Goal: Information Seeking & Learning: Learn about a topic

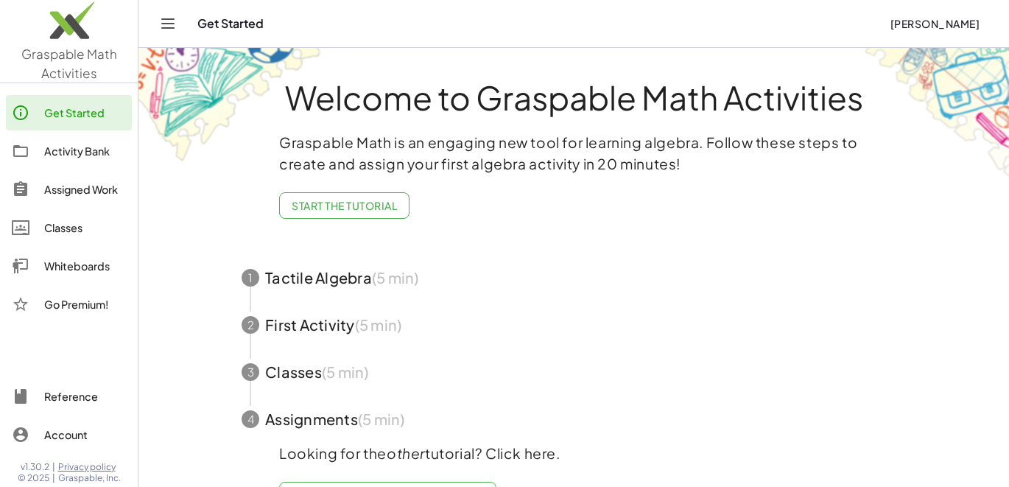
click at [82, 152] on div "Activity Bank" at bounding box center [85, 151] width 82 height 18
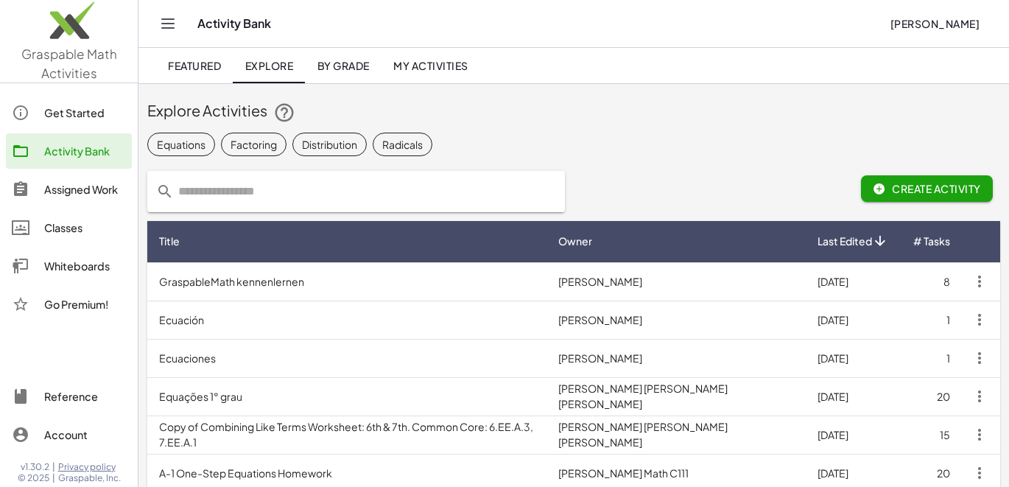
scroll to position [7, 0]
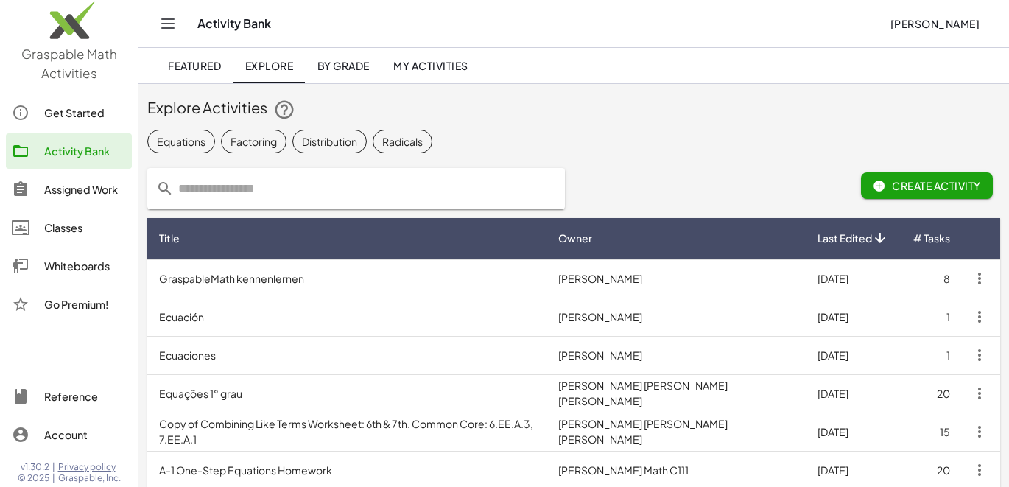
click at [242, 190] on input "text" at bounding box center [365, 188] width 382 height 41
type input "**********"
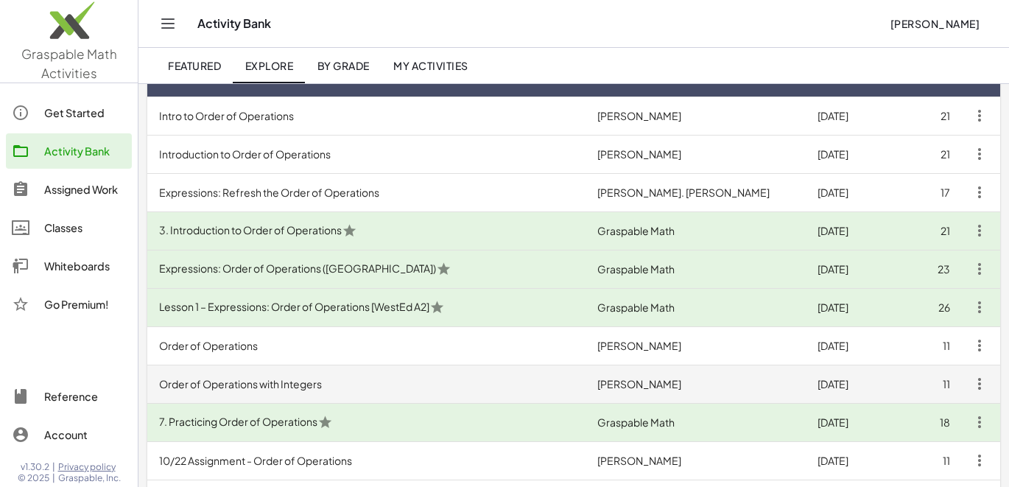
scroll to position [171, 0]
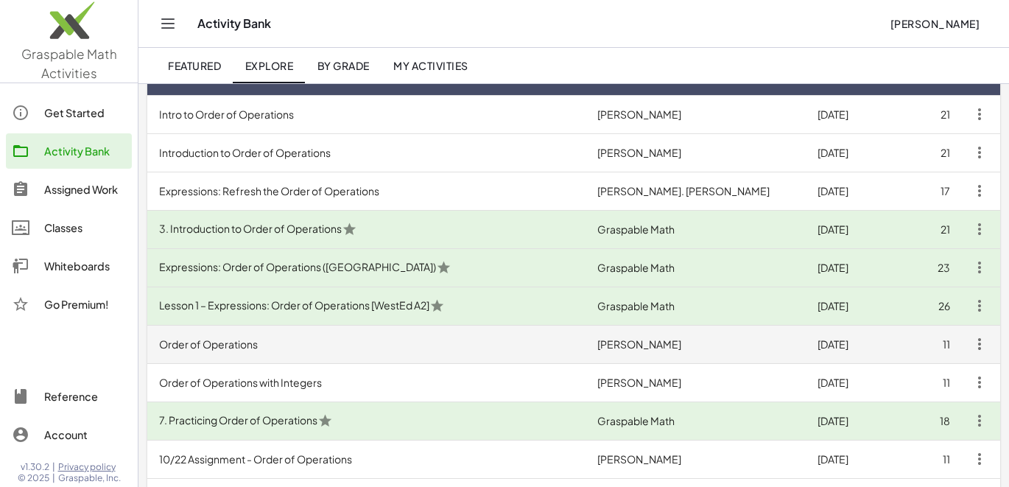
click at [258, 341] on td "Order of Operations" at bounding box center [366, 344] width 438 height 38
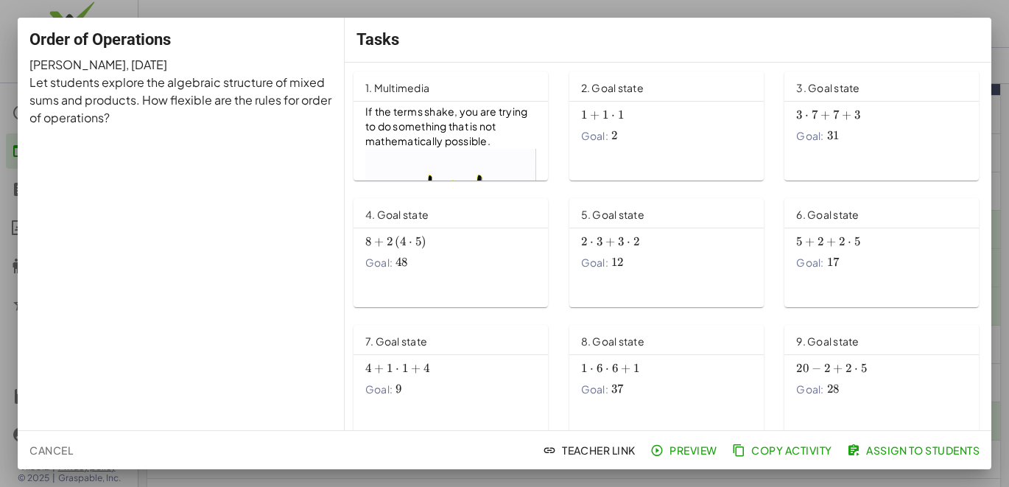
click at [66, 443] on span "Cancel" at bounding box center [50, 449] width 43 height 13
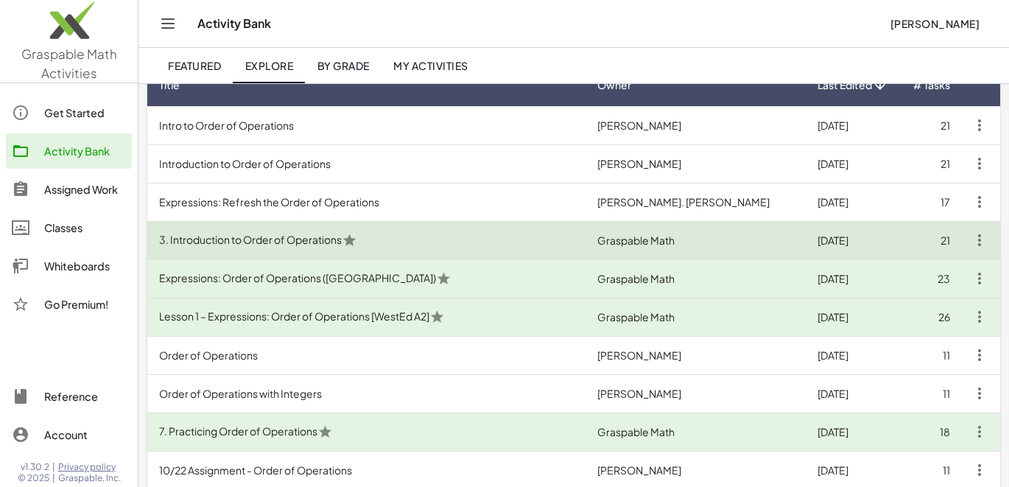
scroll to position [334, 0]
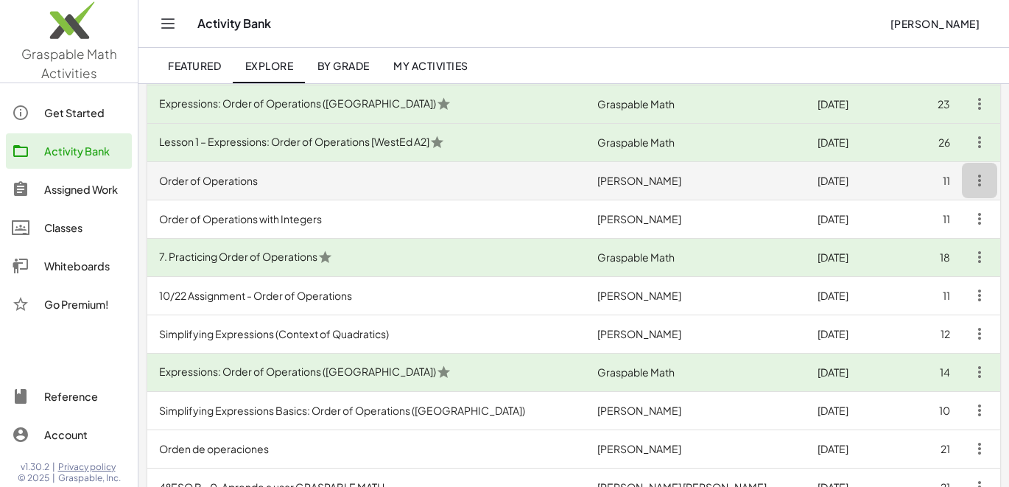
click at [978, 187] on icon "button" at bounding box center [979, 181] width 18 height 18
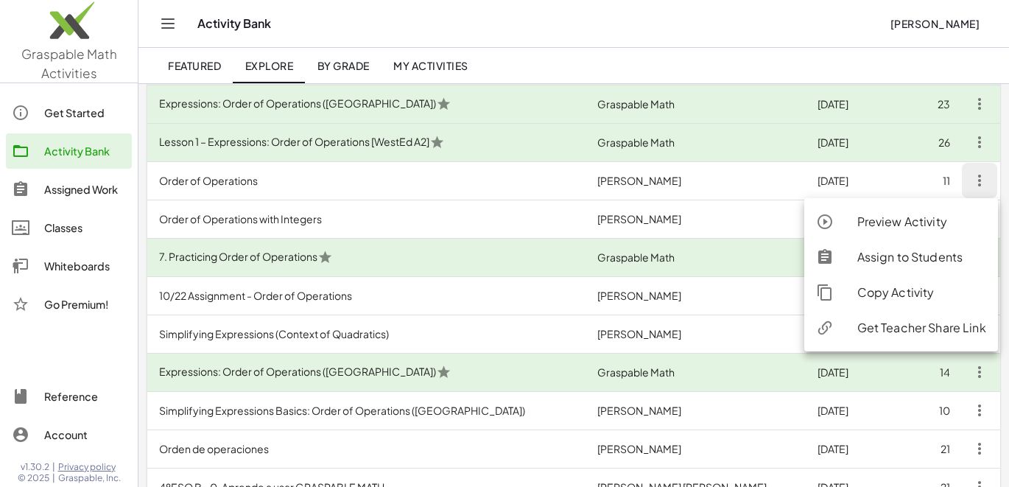
click at [909, 289] on div "Copy Activity" at bounding box center [921, 292] width 129 height 18
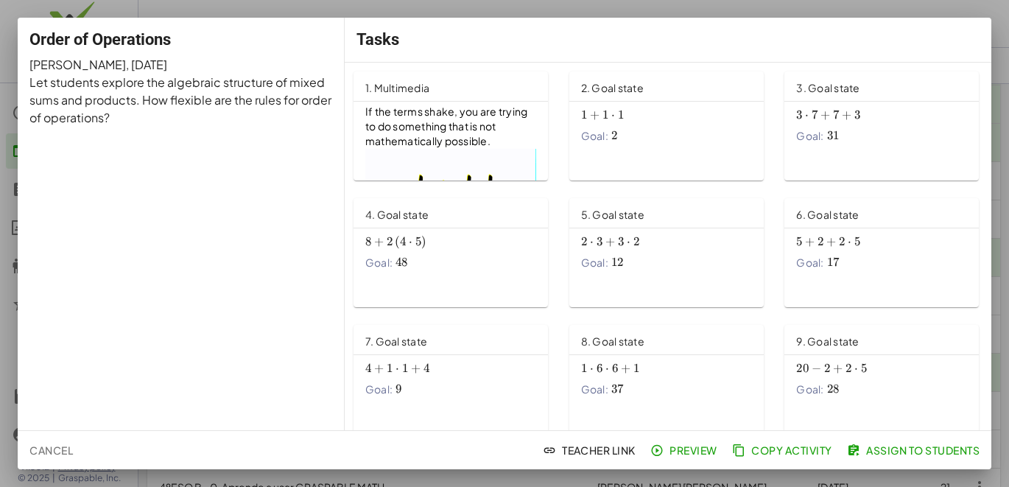
click at [808, 454] on span "Copy Activity" at bounding box center [783, 449] width 97 height 13
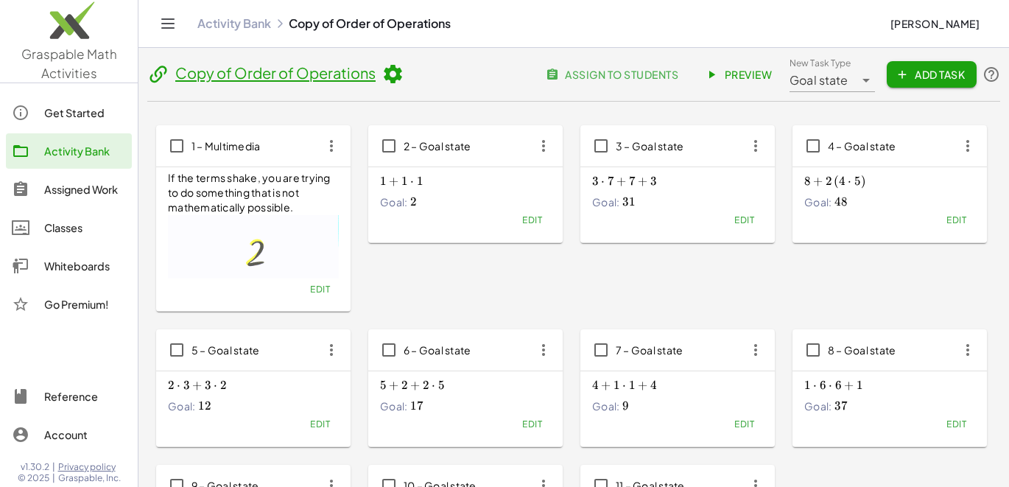
click at [940, 76] on span "Add Task" at bounding box center [931, 74] width 66 height 13
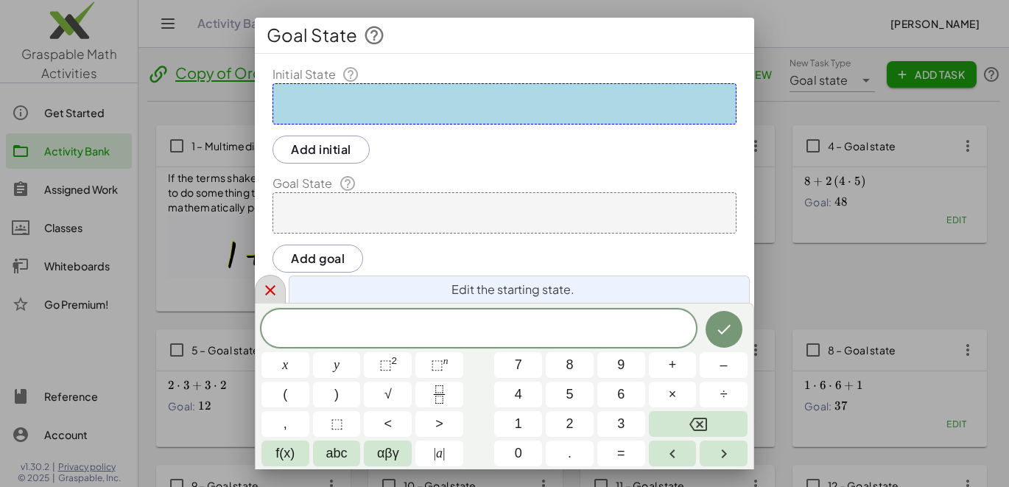
click at [272, 283] on icon at bounding box center [270, 290] width 18 height 18
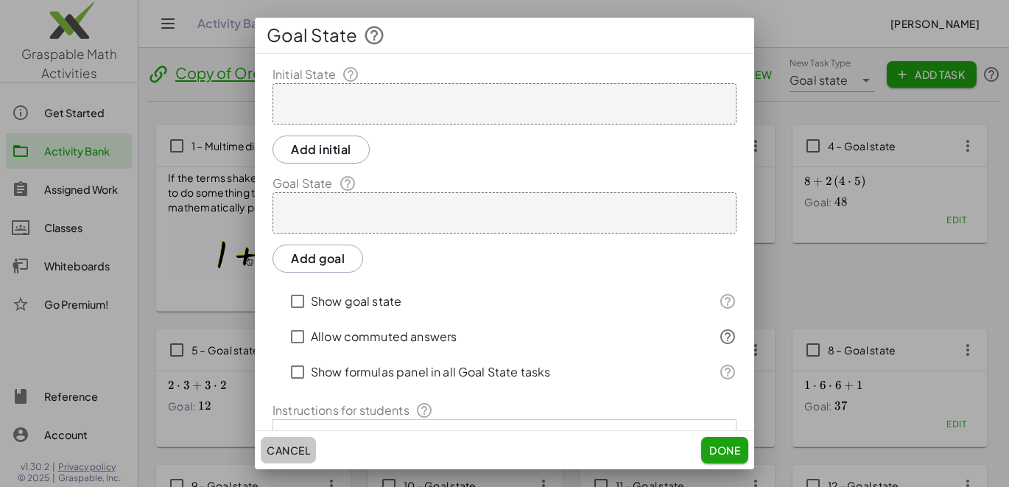
click at [287, 446] on span "Cancel" at bounding box center [288, 449] width 43 height 13
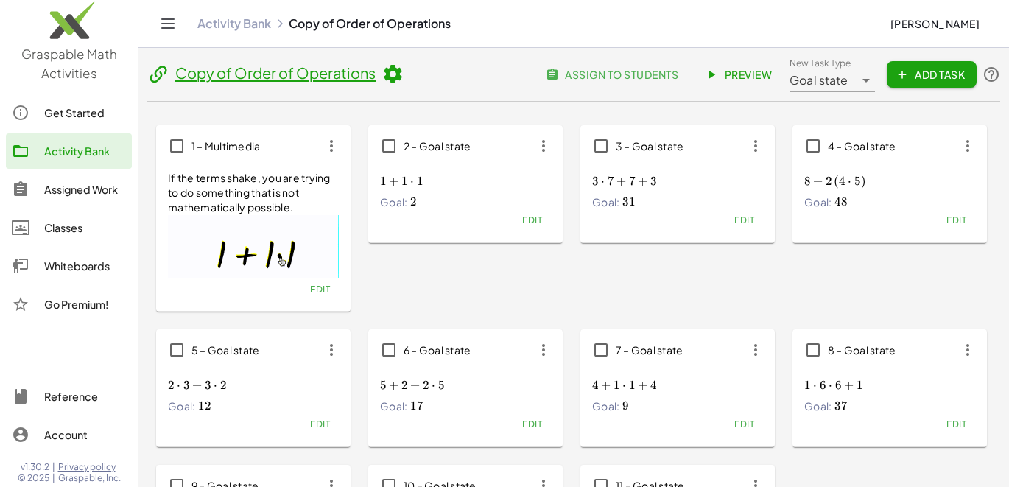
click at [73, 149] on div "Activity Bank" at bounding box center [85, 151] width 82 height 18
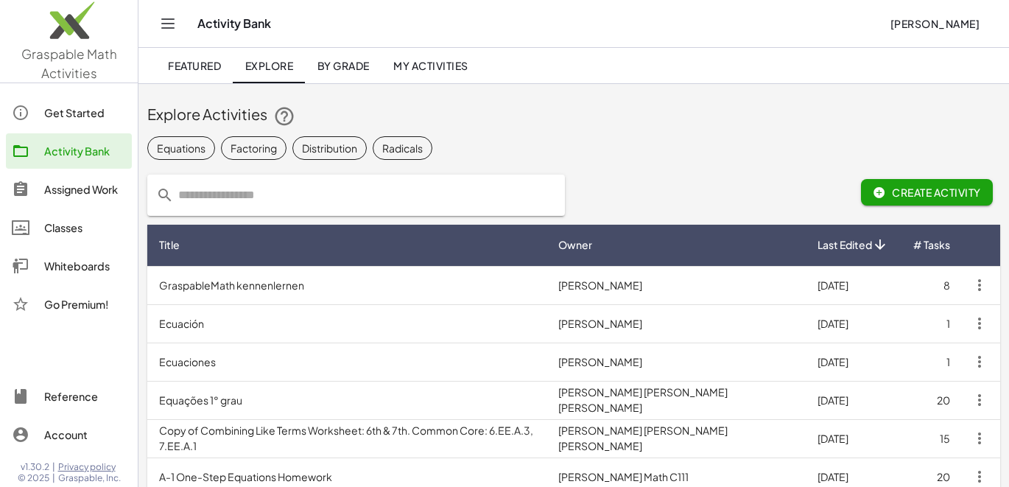
click at [339, 193] on input "text" at bounding box center [365, 195] width 382 height 41
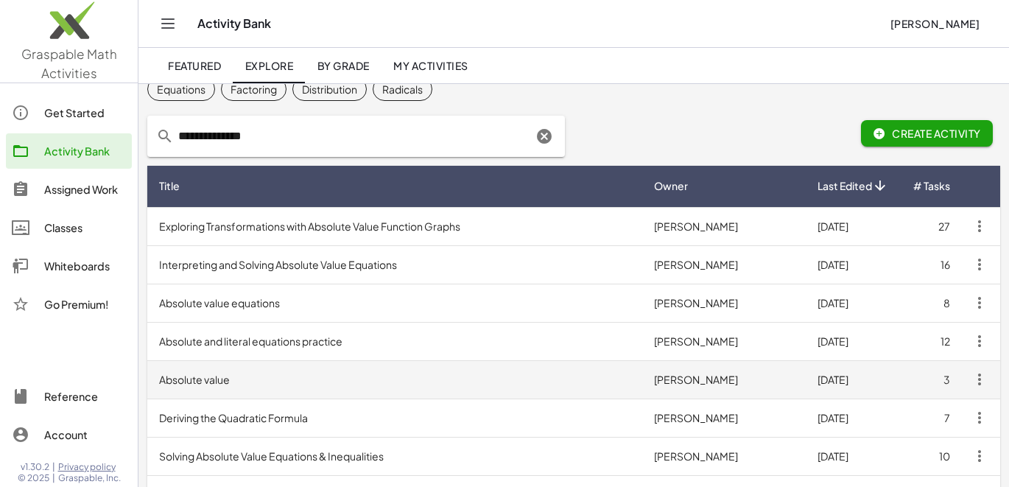
scroll to position [60, 0]
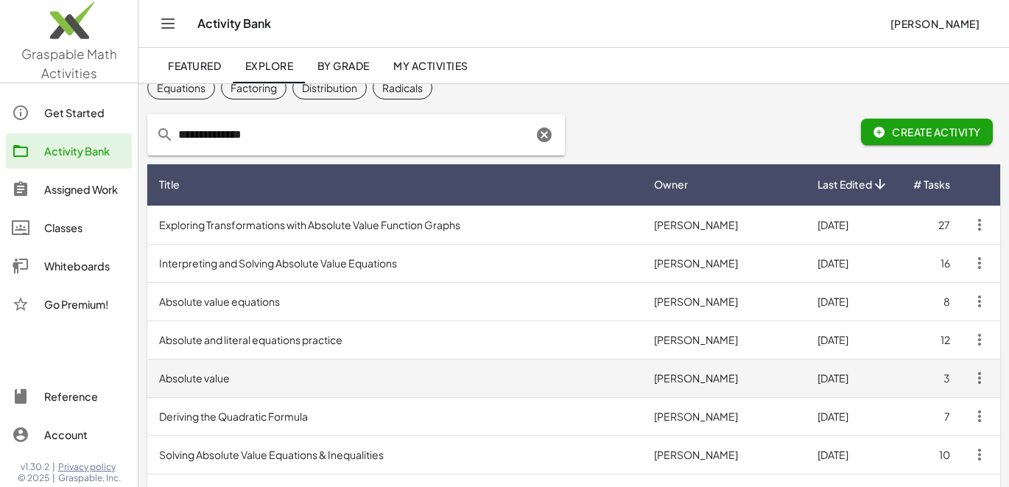
click at [252, 381] on td "Absolute value" at bounding box center [394, 378] width 495 height 38
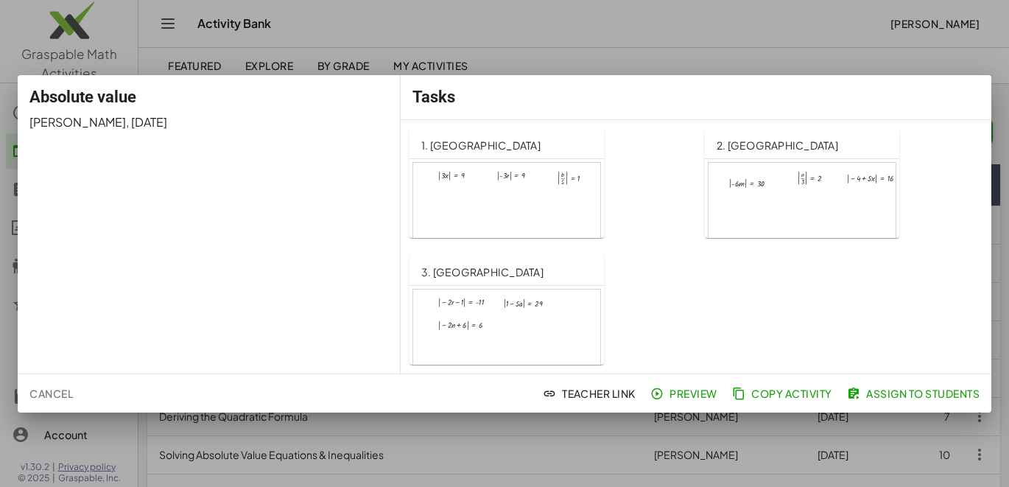
click at [61, 390] on span "Cancel" at bounding box center [50, 393] width 43 height 13
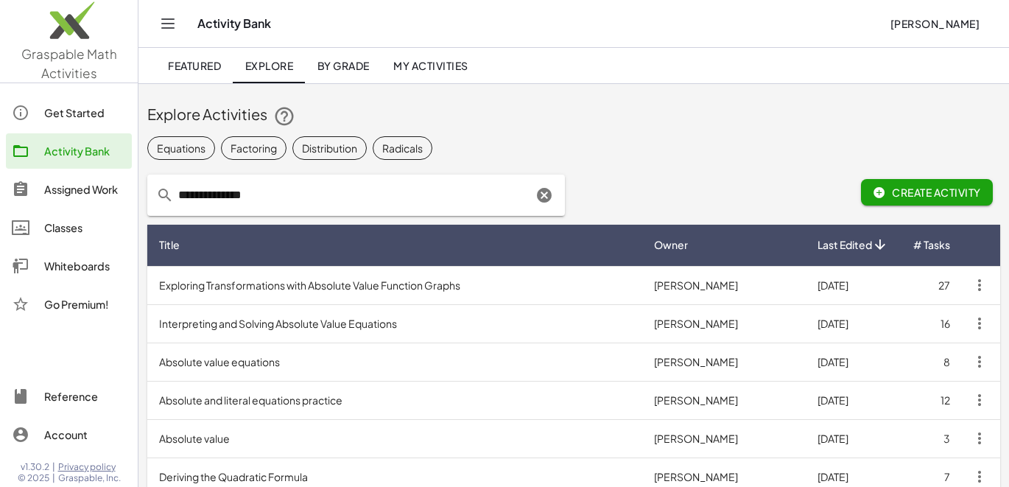
click at [268, 185] on input "**********" at bounding box center [353, 195] width 359 height 41
type input "**********"
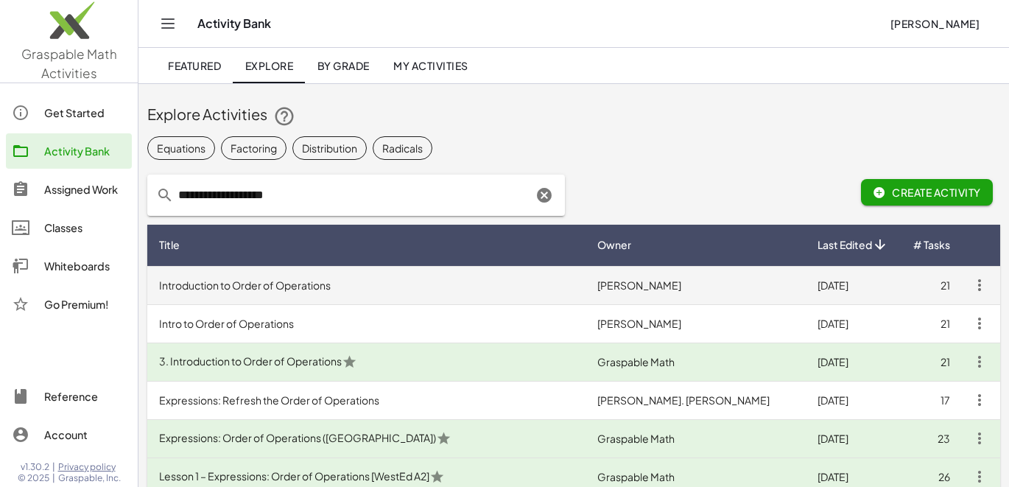
click at [306, 294] on td "Introduction to Order of Operations" at bounding box center [366, 285] width 438 height 38
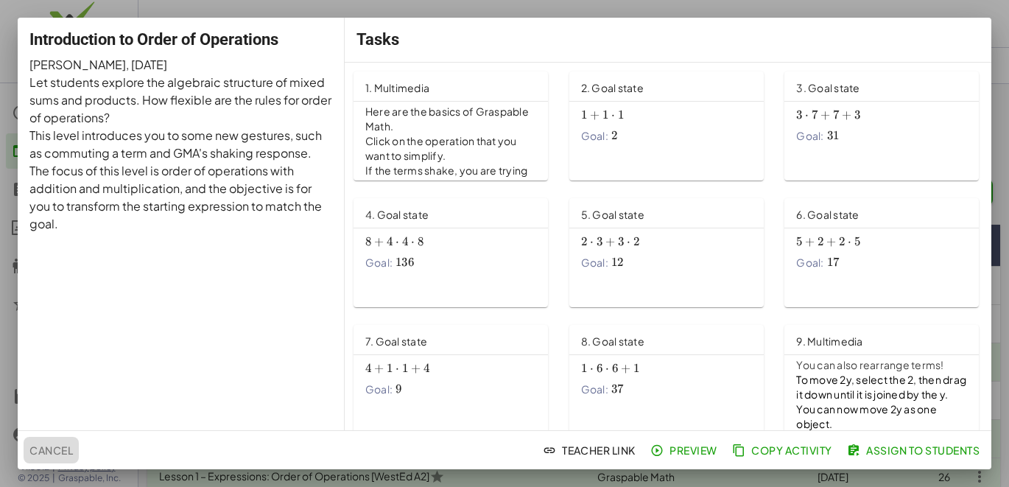
click at [63, 443] on span "Cancel" at bounding box center [50, 449] width 43 height 13
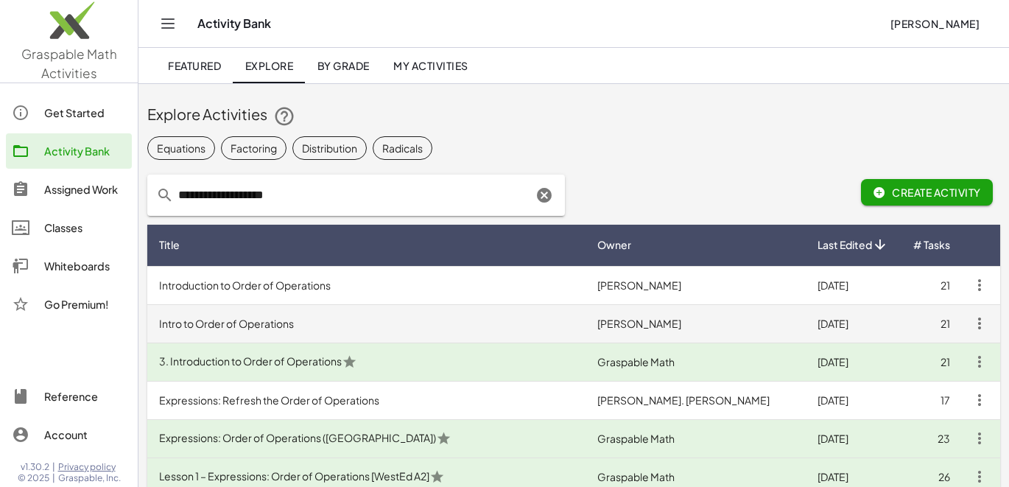
click at [314, 331] on td "Intro to Order of Operations" at bounding box center [366, 323] width 438 height 38
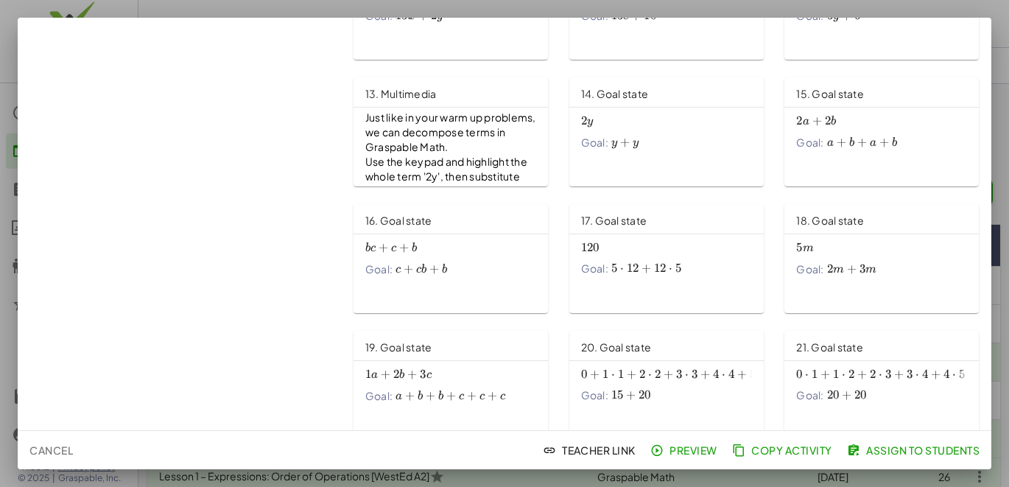
scroll to position [519, 0]
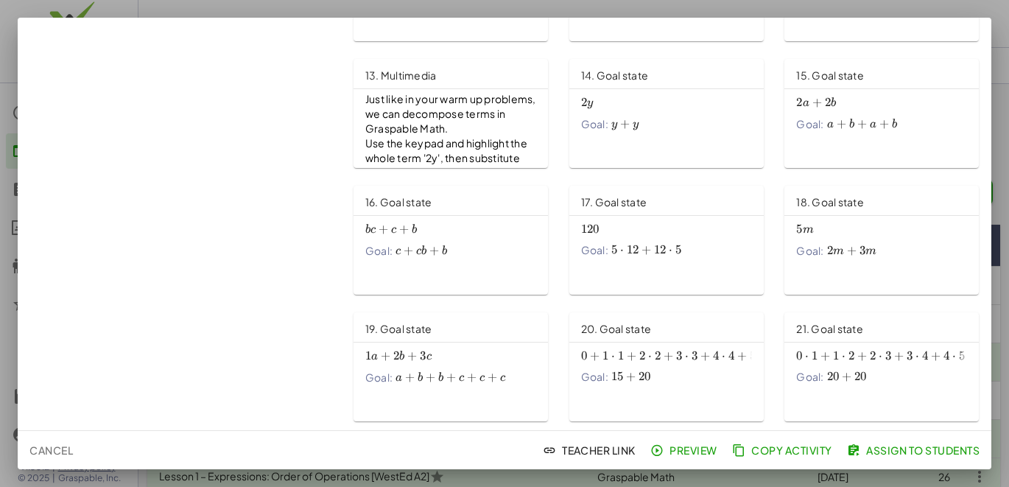
click at [54, 450] on span "Cancel" at bounding box center [50, 449] width 43 height 13
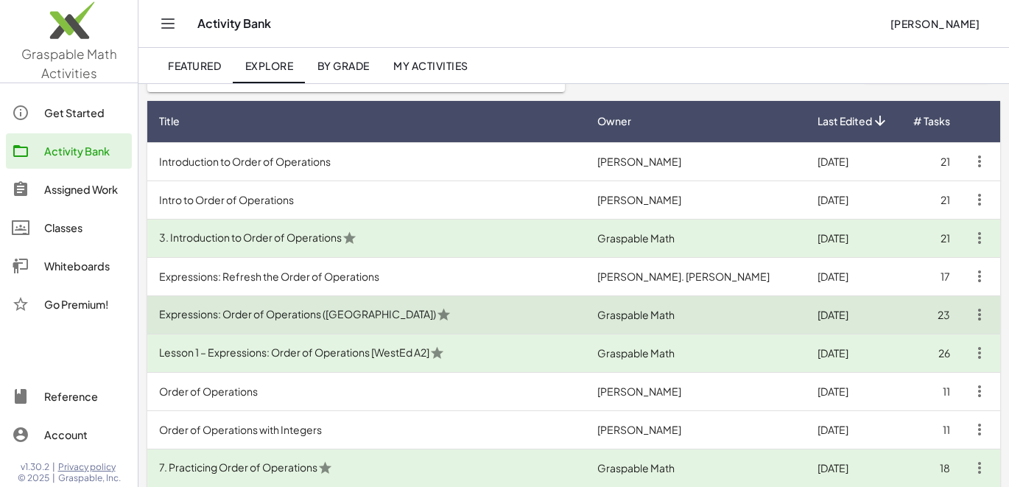
scroll to position [131, 0]
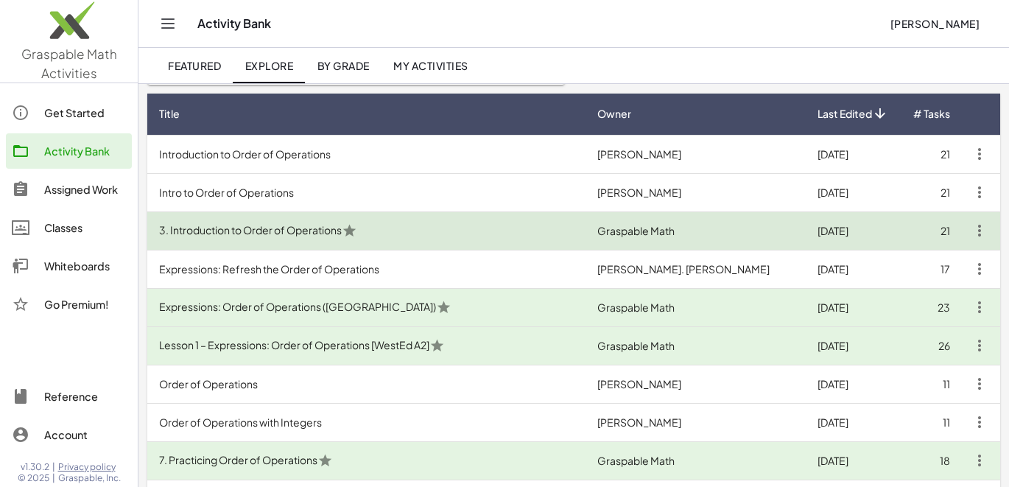
click at [286, 238] on td "3. Introduction to Order of Operations" at bounding box center [366, 230] width 438 height 38
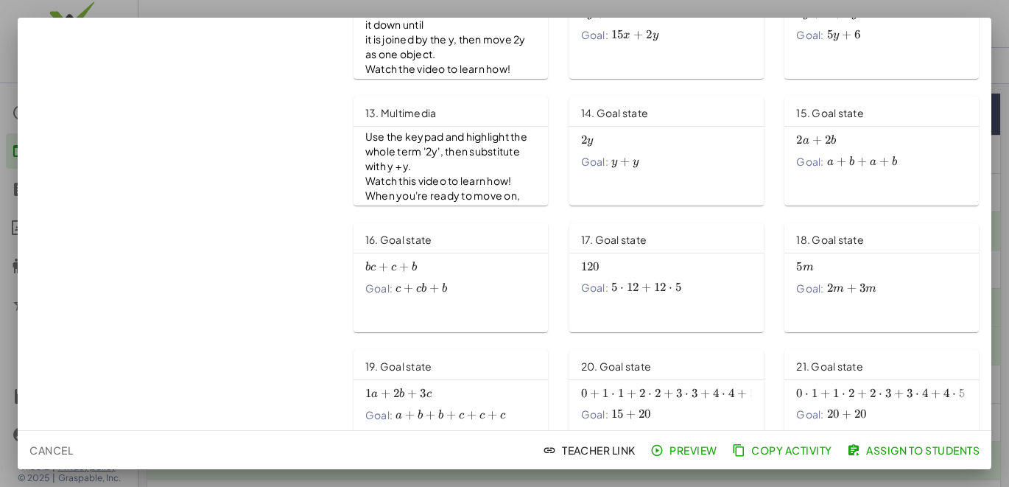
scroll to position [519, 0]
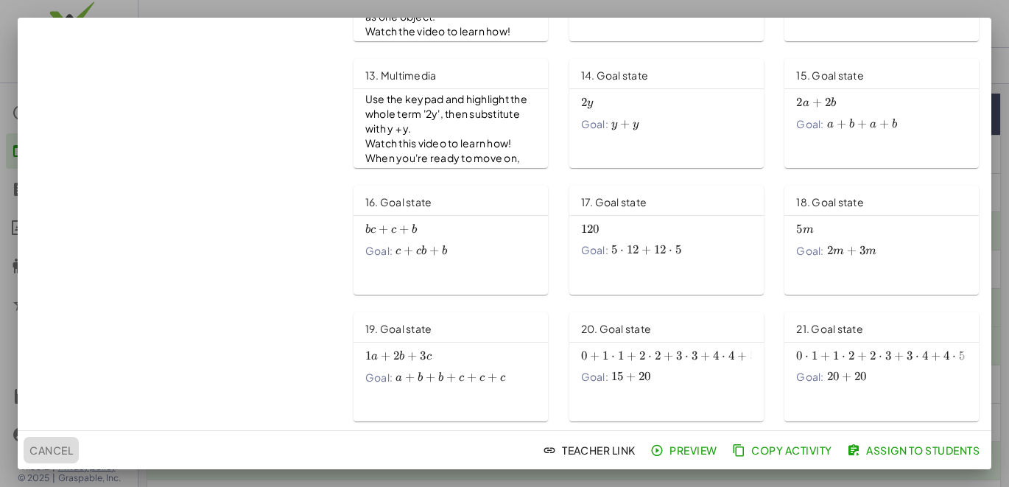
click at [49, 448] on span "Cancel" at bounding box center [50, 449] width 43 height 13
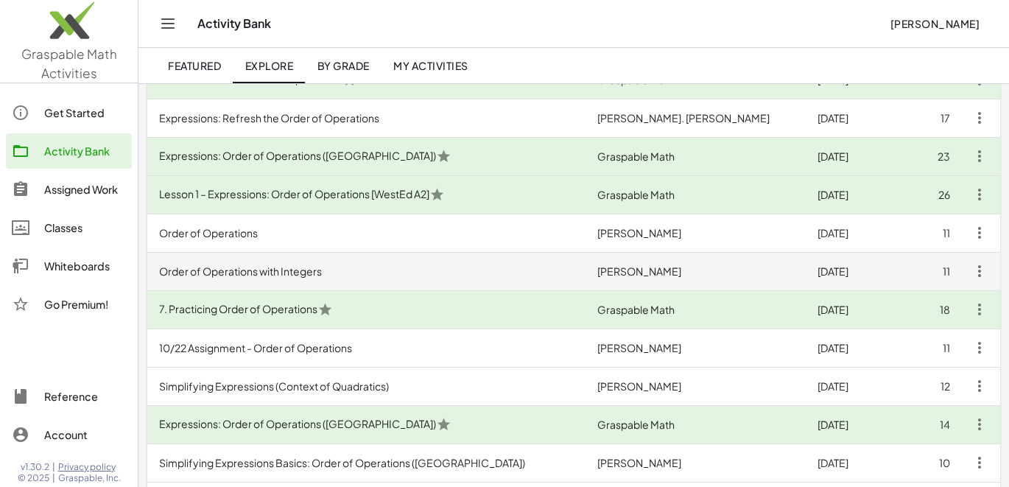
scroll to position [284, 0]
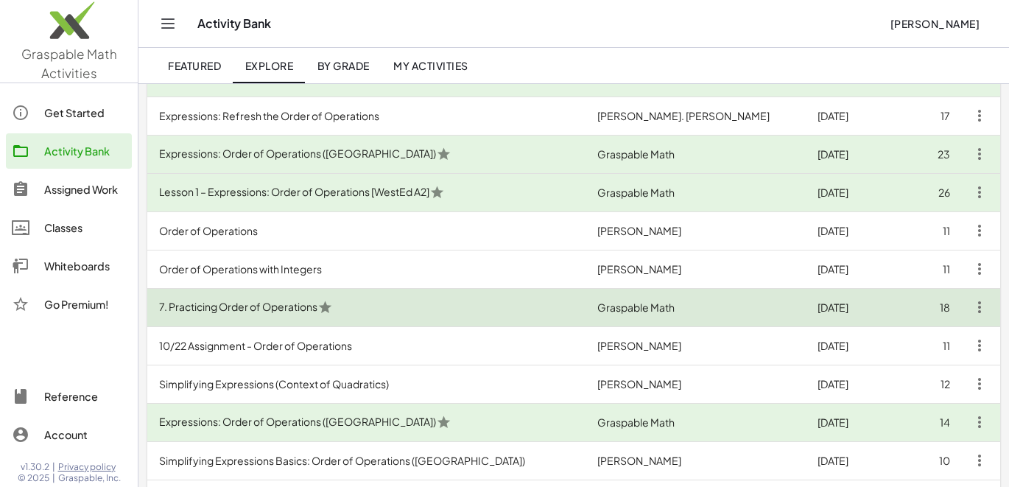
click at [275, 309] on td "7. Practicing Order of Operations" at bounding box center [366, 307] width 438 height 38
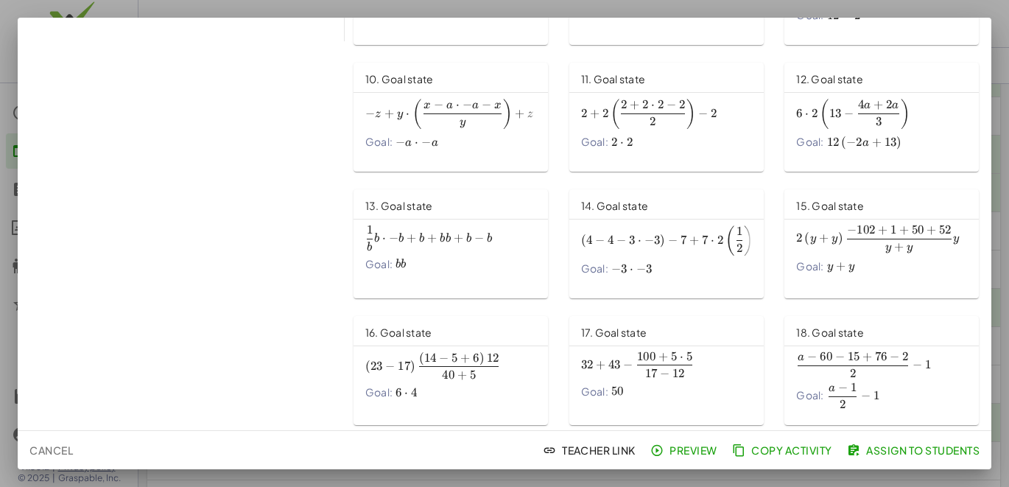
scroll to position [392, 0]
click at [769, 451] on span "Copy Activity" at bounding box center [783, 449] width 97 height 13
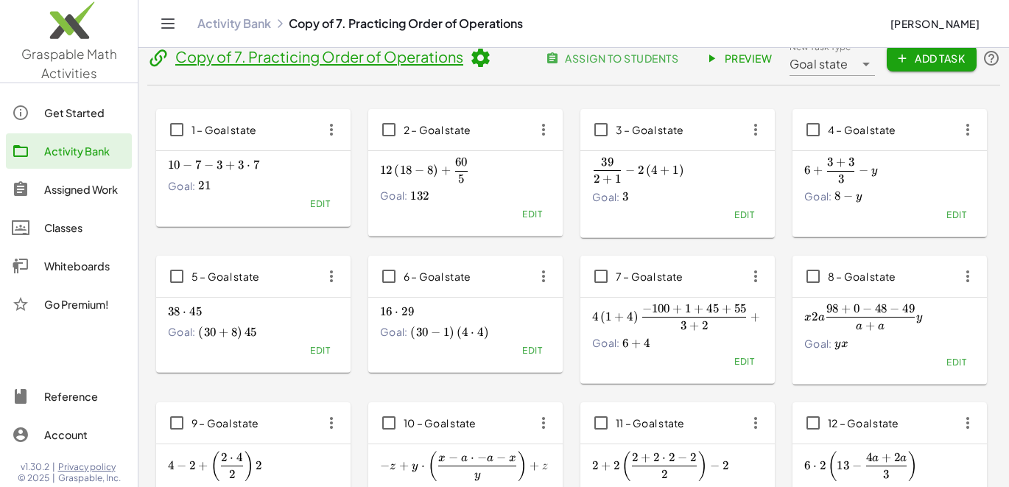
scroll to position [18, 0]
click at [970, 129] on icon "button" at bounding box center [967, 128] width 27 height 27
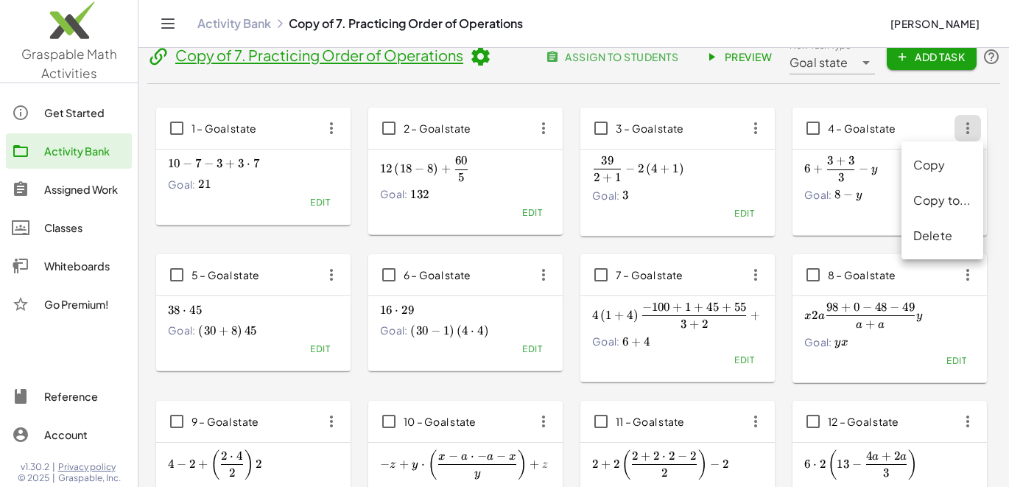
click at [879, 203] on div "Edit" at bounding box center [889, 212] width 171 height 21
click at [948, 215] on span "Edit" at bounding box center [956, 213] width 20 height 11
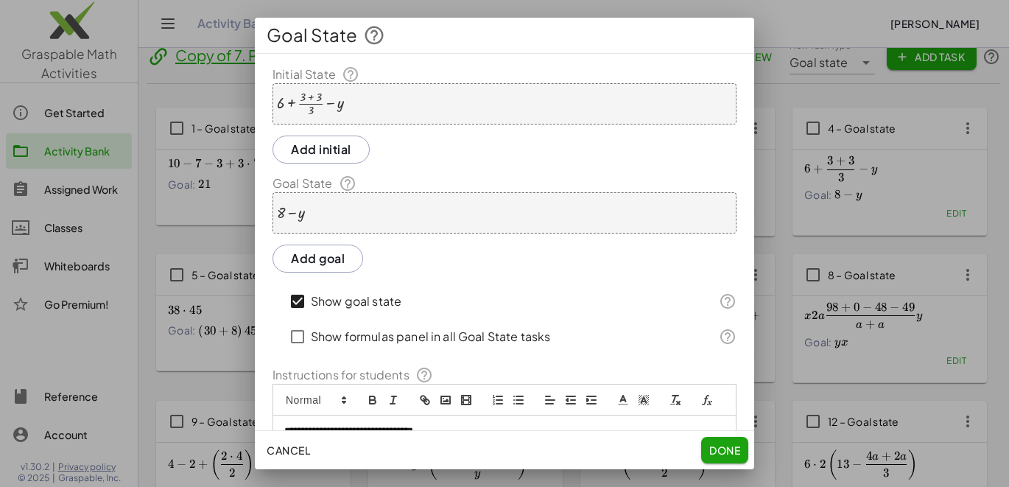
click at [359, 101] on div "+ 6 + · ( + 3 + 3 ) · 3 − y" at bounding box center [504, 103] width 464 height 41
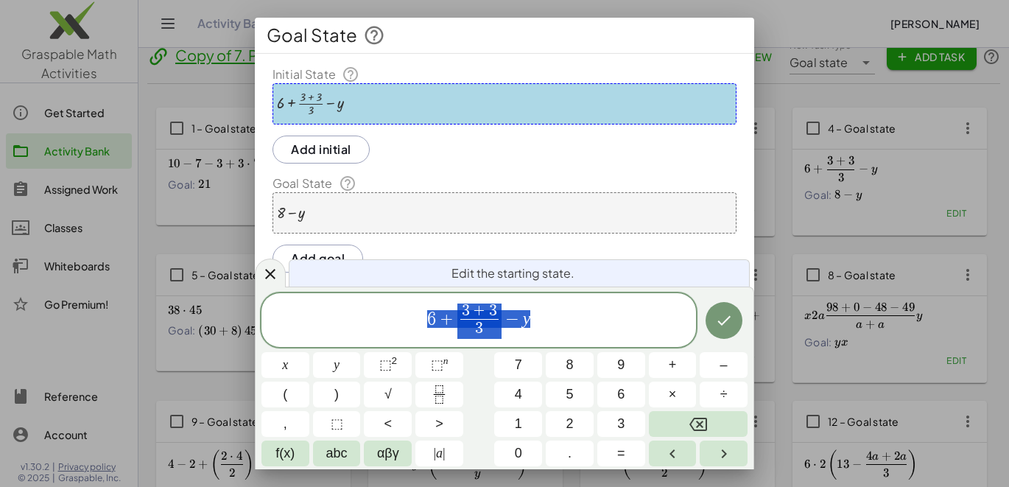
click at [552, 323] on span "6 + 3 + 3 3 ​ − y" at bounding box center [478, 321] width 434 height 39
click at [733, 325] on button "Done" at bounding box center [723, 320] width 37 height 37
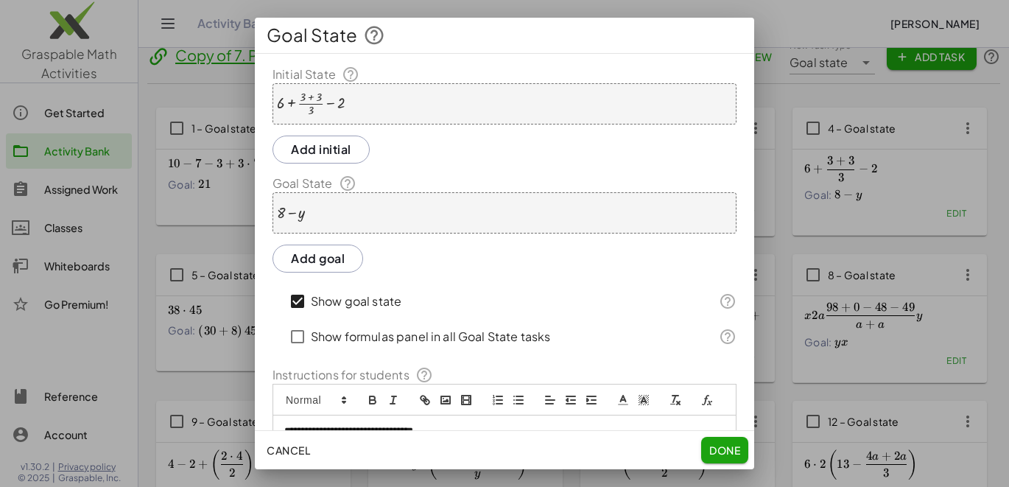
click at [306, 216] on div "+ 8 − y" at bounding box center [504, 212] width 464 height 41
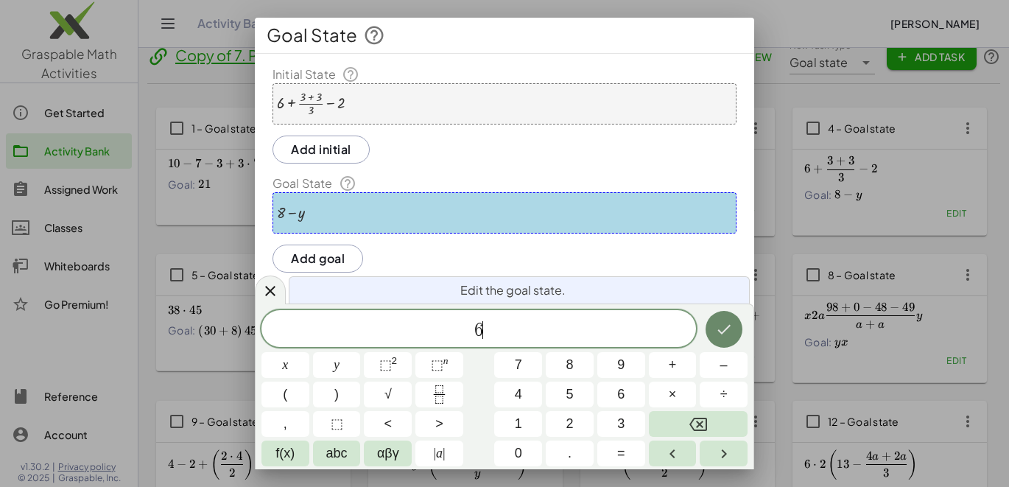
click at [732, 328] on button "Done" at bounding box center [723, 329] width 37 height 37
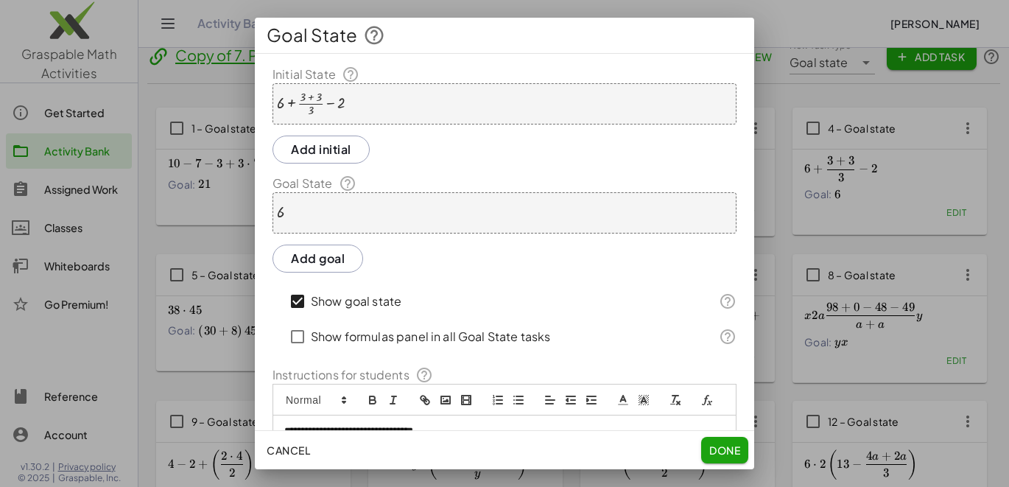
click at [731, 447] on span "Done" at bounding box center [724, 449] width 31 height 13
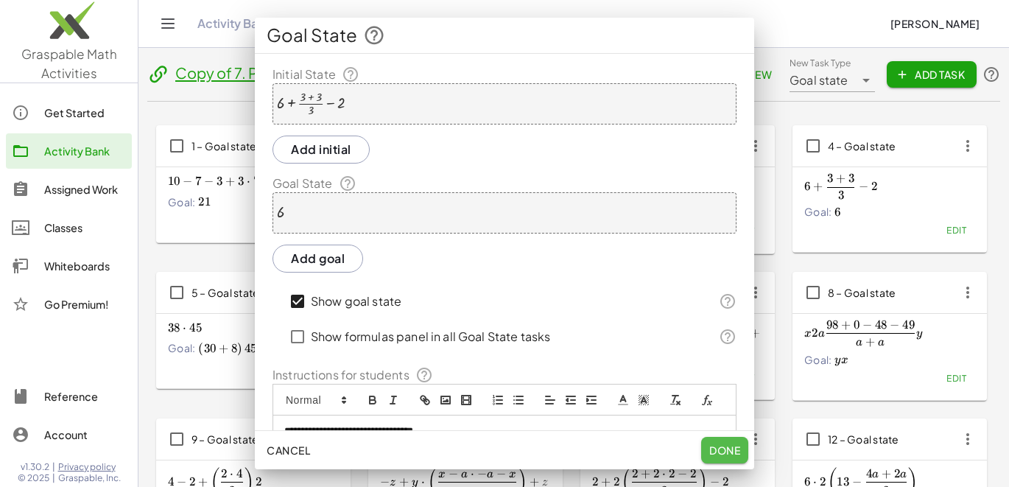
scroll to position [18, 0]
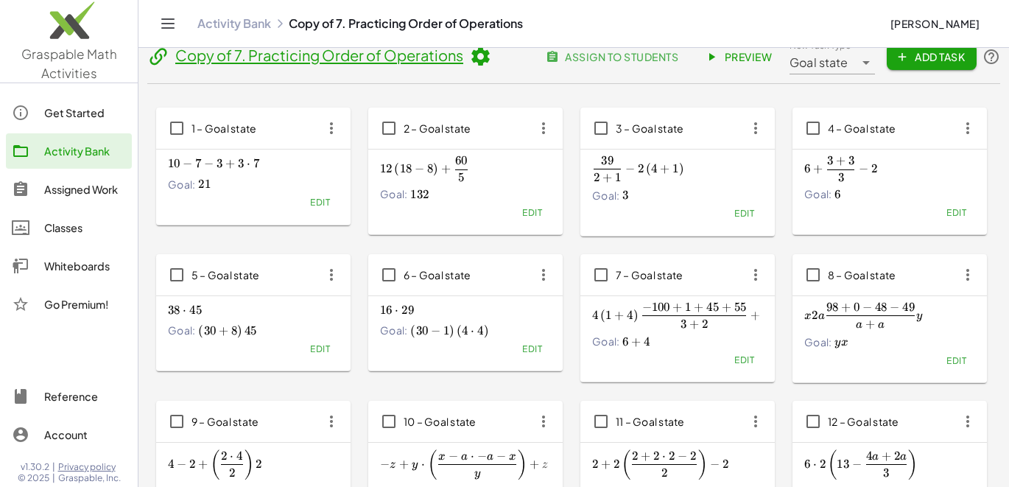
click at [322, 348] on span "Edit" at bounding box center [320, 348] width 20 height 11
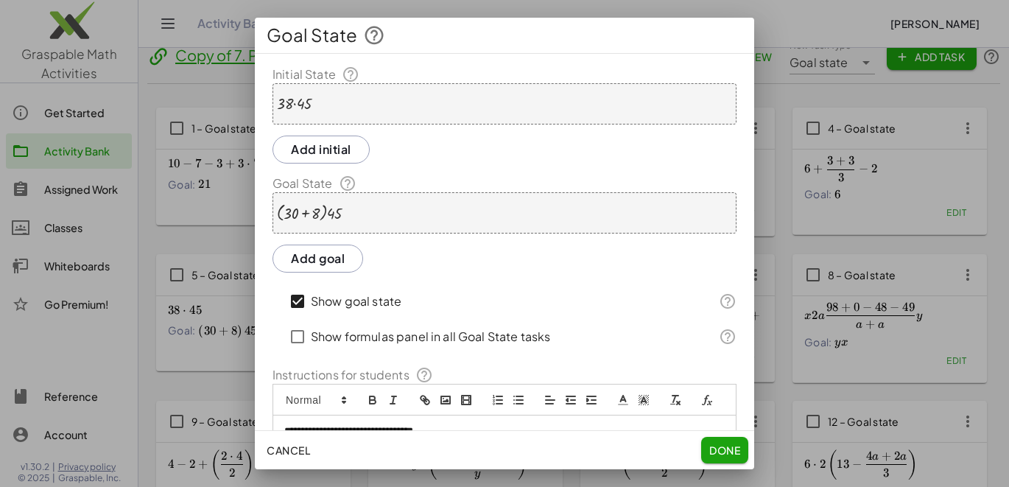
scroll to position [0, 0]
click at [717, 450] on span "Done" at bounding box center [724, 449] width 31 height 13
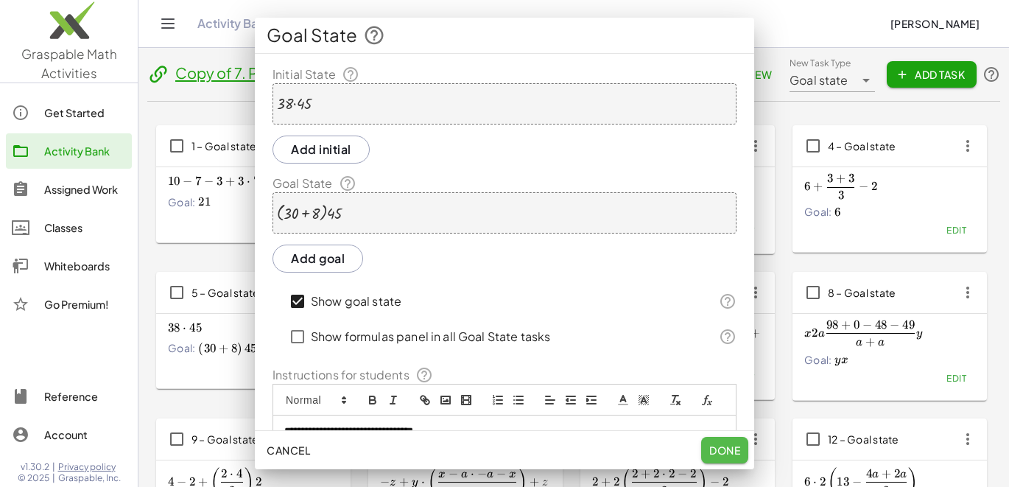
scroll to position [18, 0]
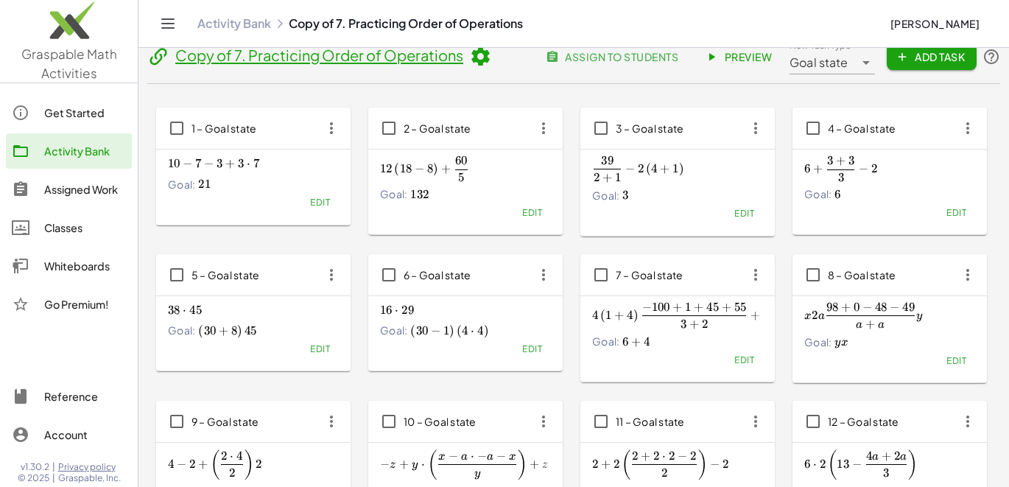
click at [331, 279] on icon "button" at bounding box center [331, 274] width 27 height 27
click at [337, 387] on div "Delete" at bounding box center [359, 382] width 58 height 18
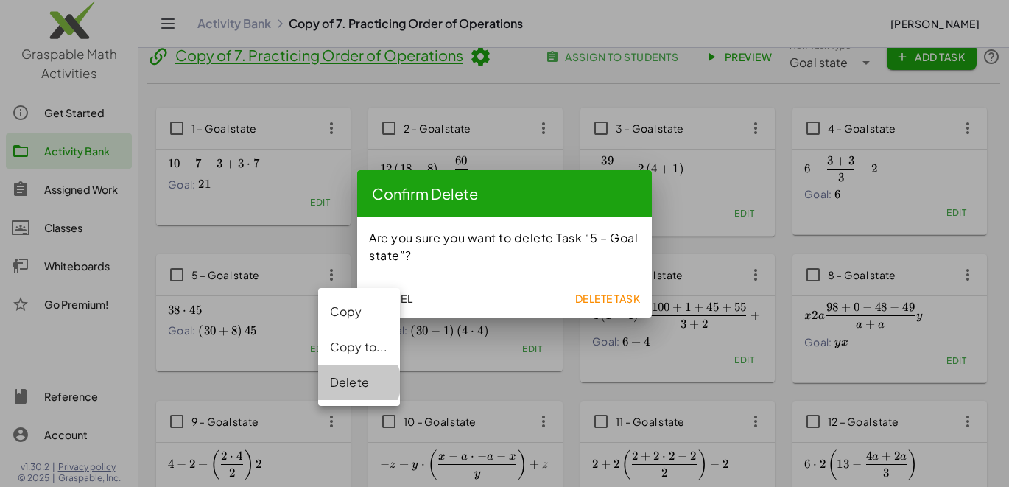
scroll to position [0, 0]
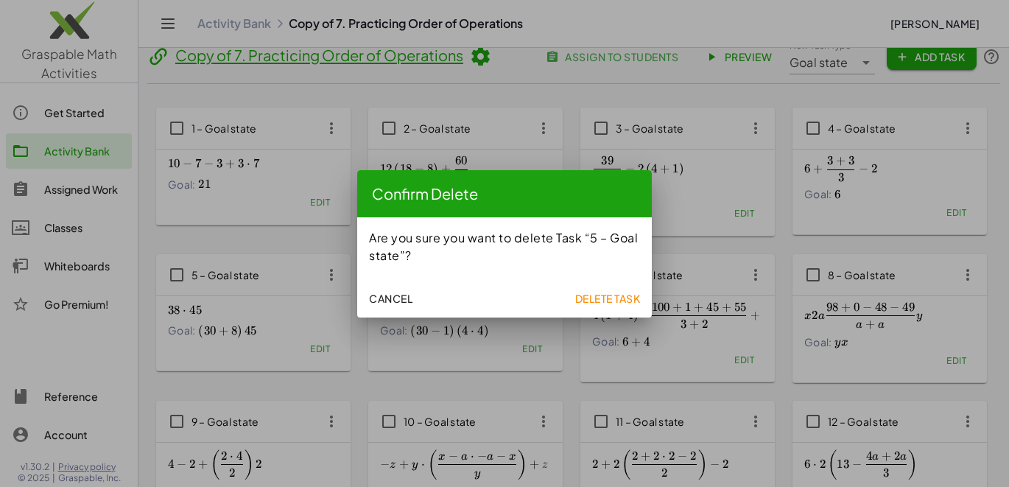
click at [598, 294] on span "Delete Task" at bounding box center [607, 298] width 66 height 13
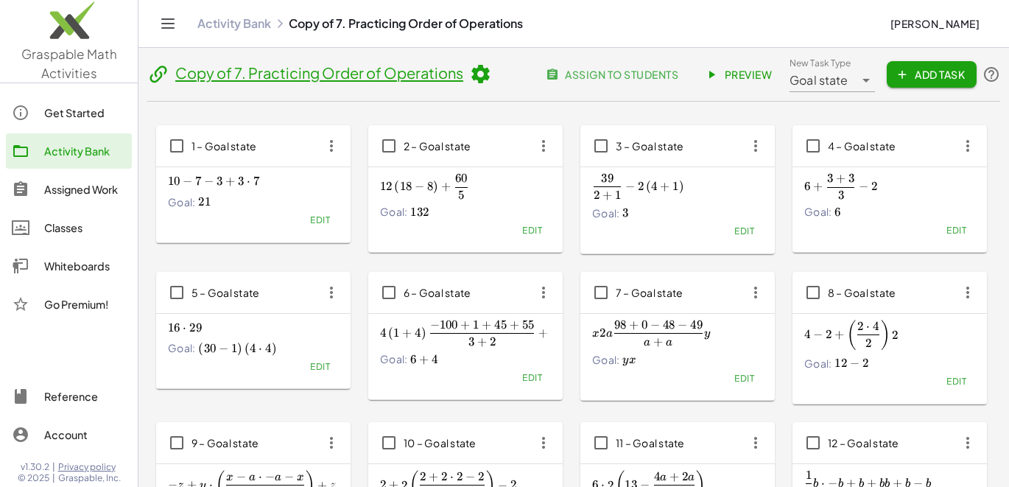
scroll to position [18, 0]
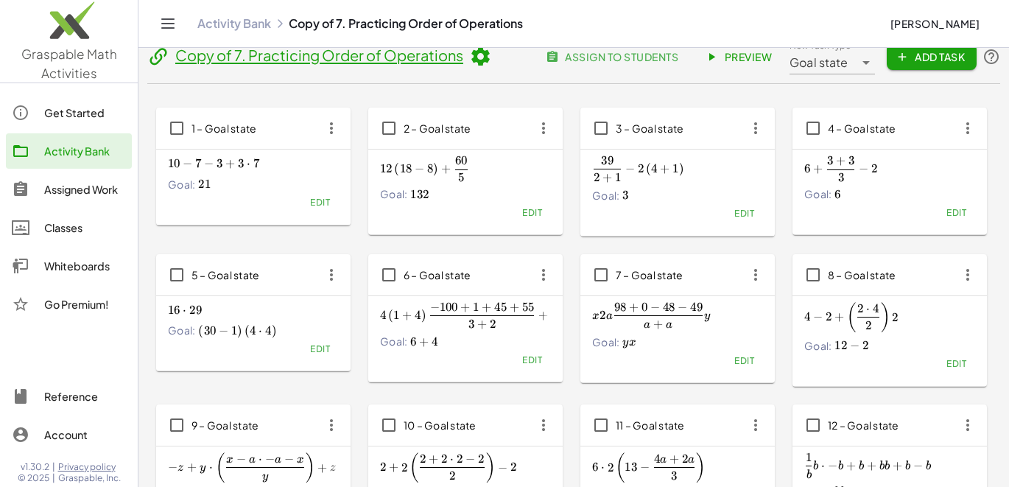
click at [339, 264] on icon "button" at bounding box center [331, 274] width 27 height 27
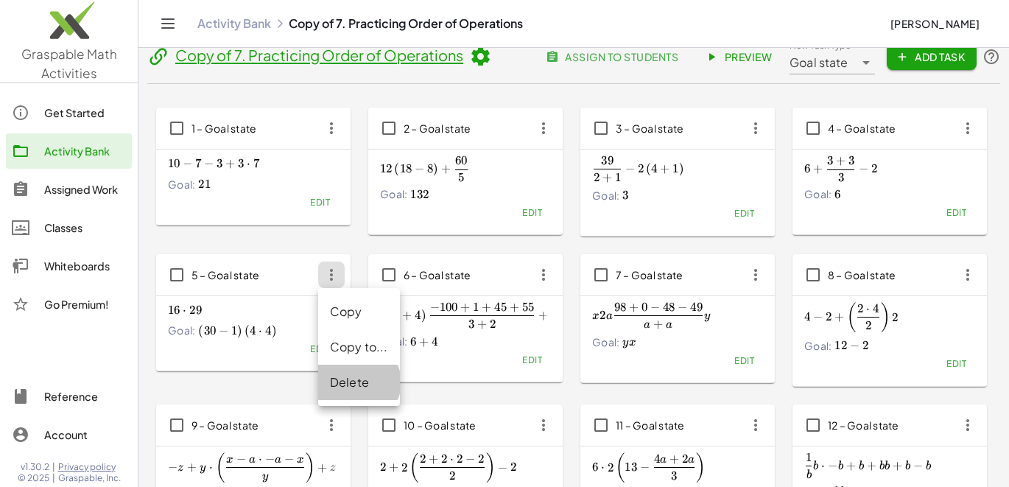
click at [349, 384] on div "Delete" at bounding box center [359, 382] width 58 height 18
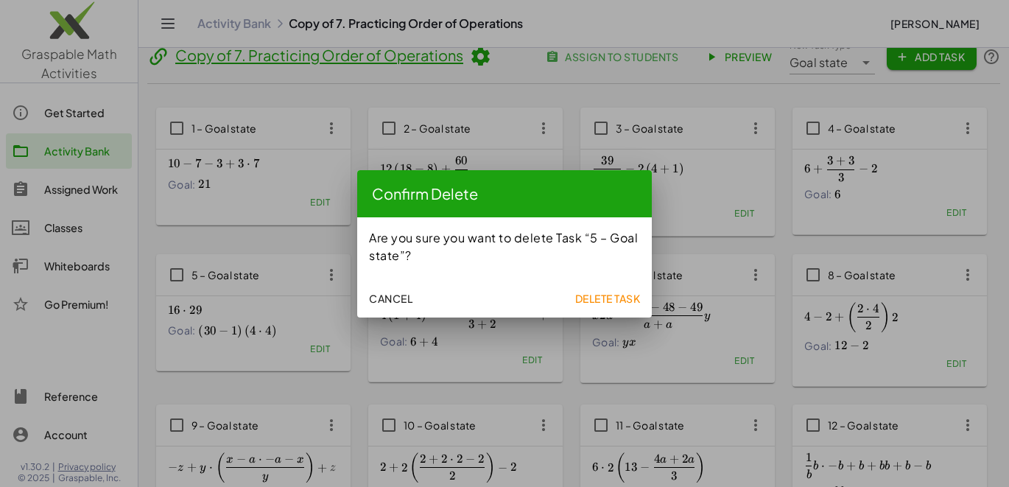
click at [603, 300] on span "Delete Task" at bounding box center [607, 298] width 66 height 13
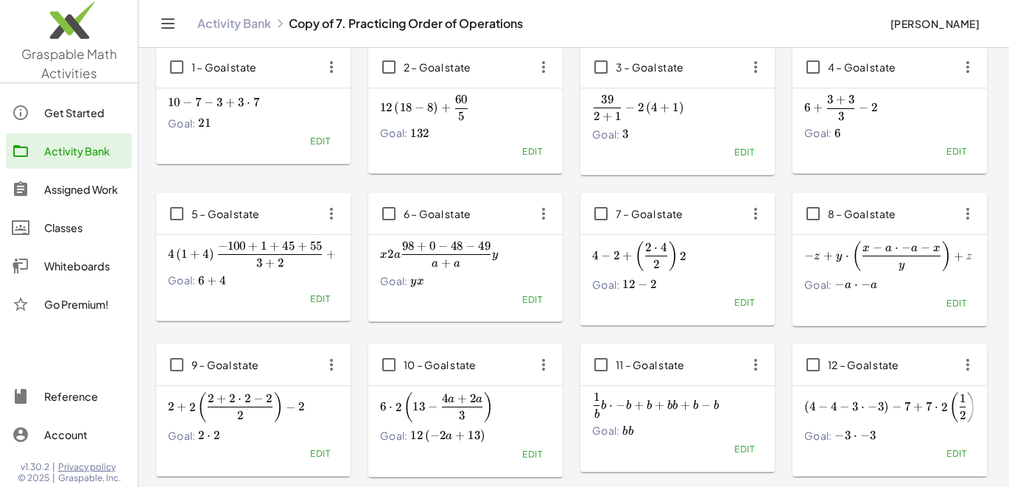
scroll to position [80, 0]
click at [323, 298] on span "Edit" at bounding box center [320, 297] width 20 height 11
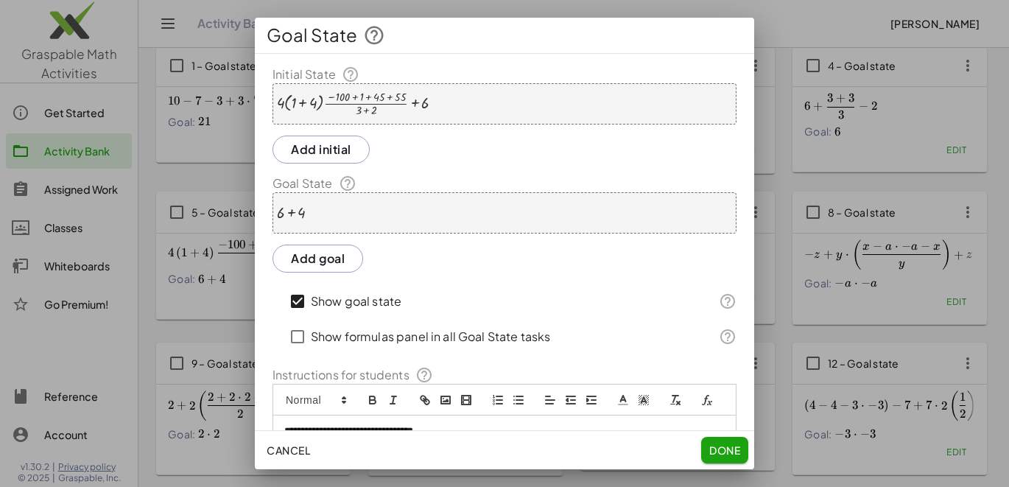
scroll to position [0, 0]
click at [306, 441] on button "Cancel" at bounding box center [288, 450] width 55 height 27
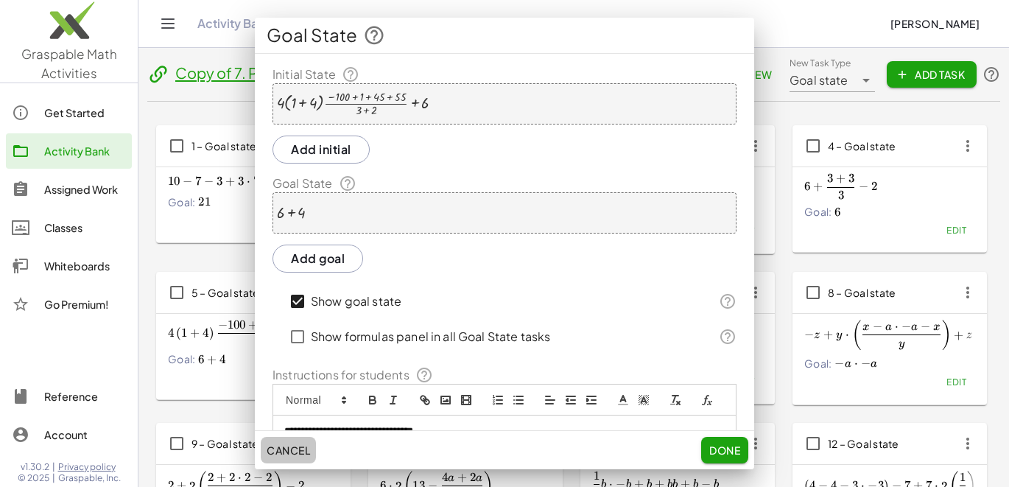
scroll to position [80, 0]
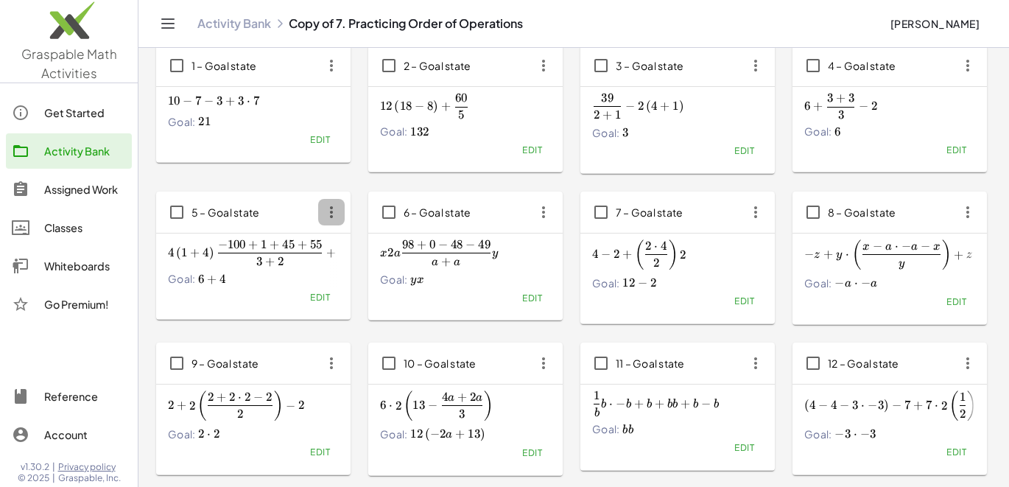
click at [337, 215] on icon "button" at bounding box center [331, 212] width 27 height 27
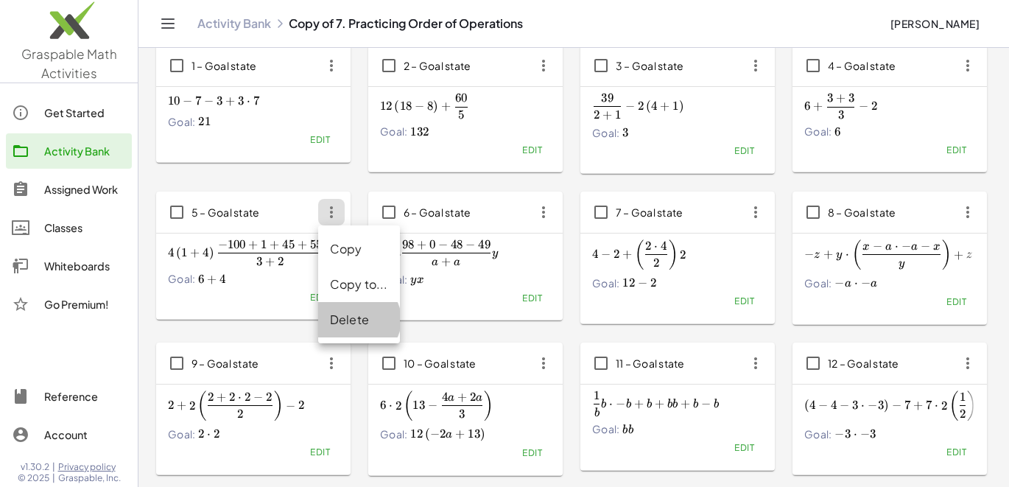
click at [357, 312] on div "Delete" at bounding box center [359, 320] width 58 height 18
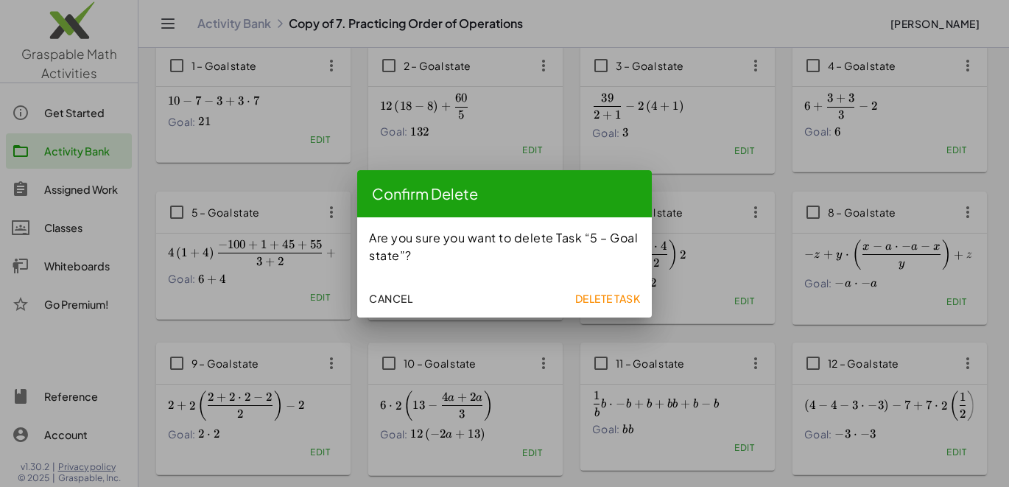
click at [627, 295] on span "Delete Task" at bounding box center [607, 298] width 66 height 13
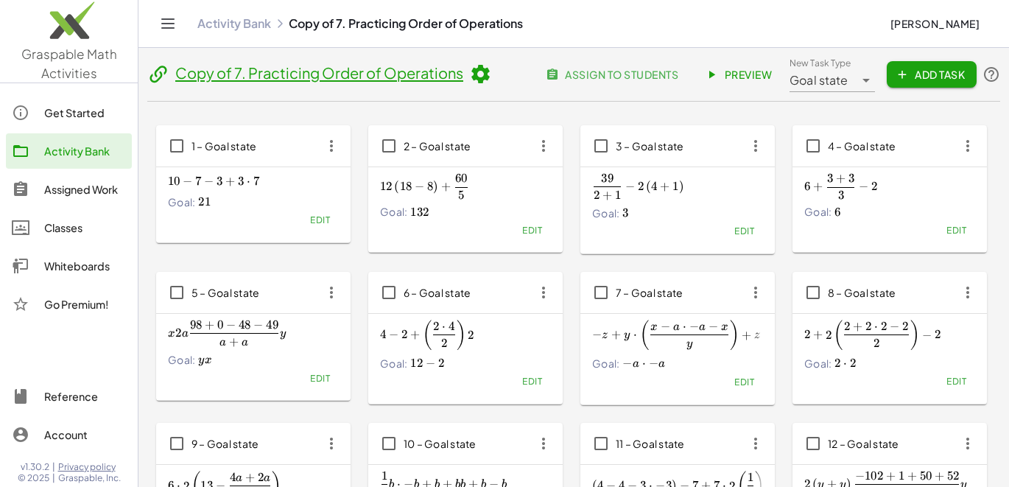
scroll to position [80, 0]
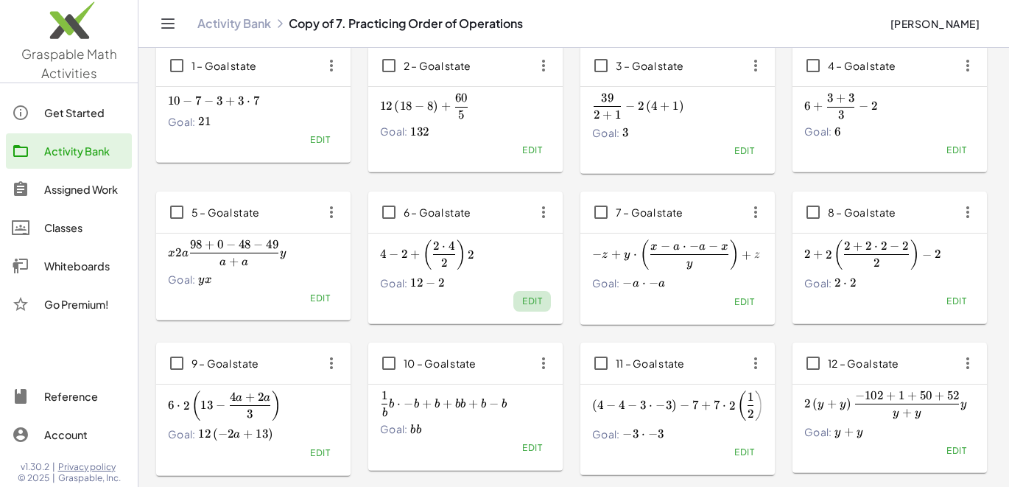
click at [527, 301] on span "Edit" at bounding box center [532, 300] width 20 height 11
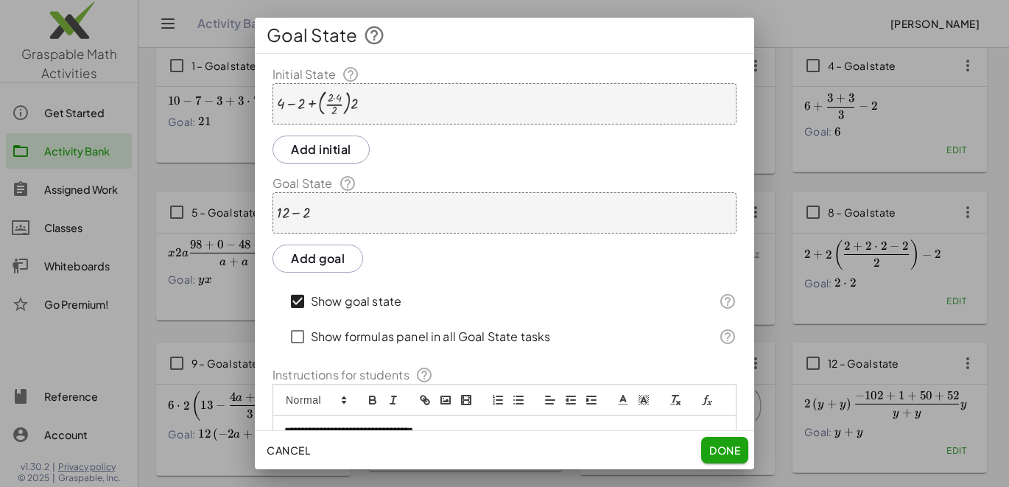
scroll to position [0, 0]
click at [332, 208] on div "+ 12 − 2" at bounding box center [504, 212] width 464 height 41
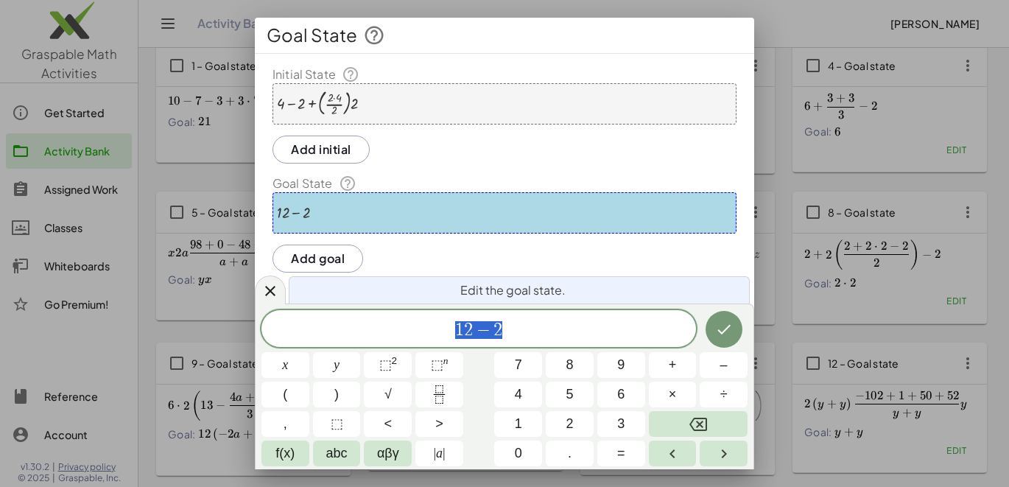
click at [782, 19] on div at bounding box center [504, 243] width 1009 height 487
click at [273, 286] on icon at bounding box center [270, 291] width 10 height 10
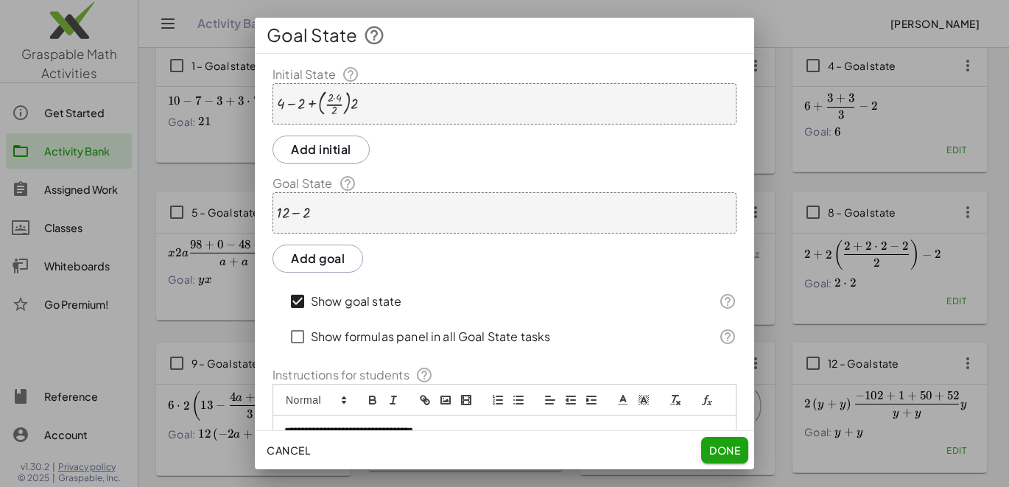
click at [292, 449] on span "Cancel" at bounding box center [288, 449] width 43 height 13
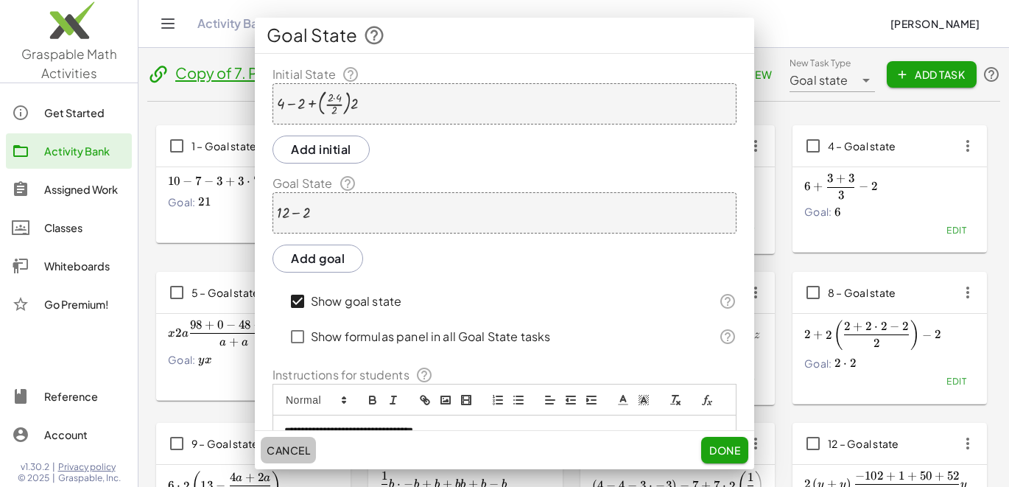
scroll to position [80, 0]
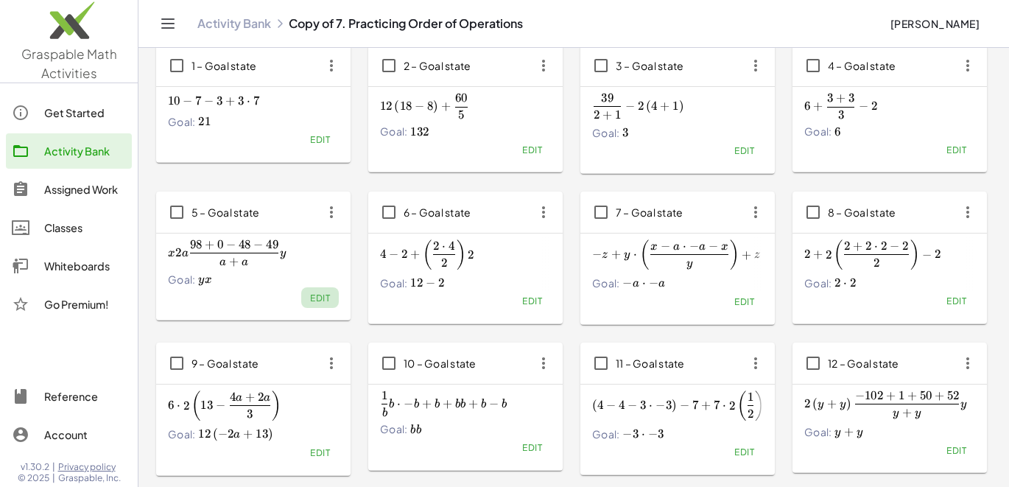
click at [331, 300] on button "Edit" at bounding box center [320, 297] width 38 height 21
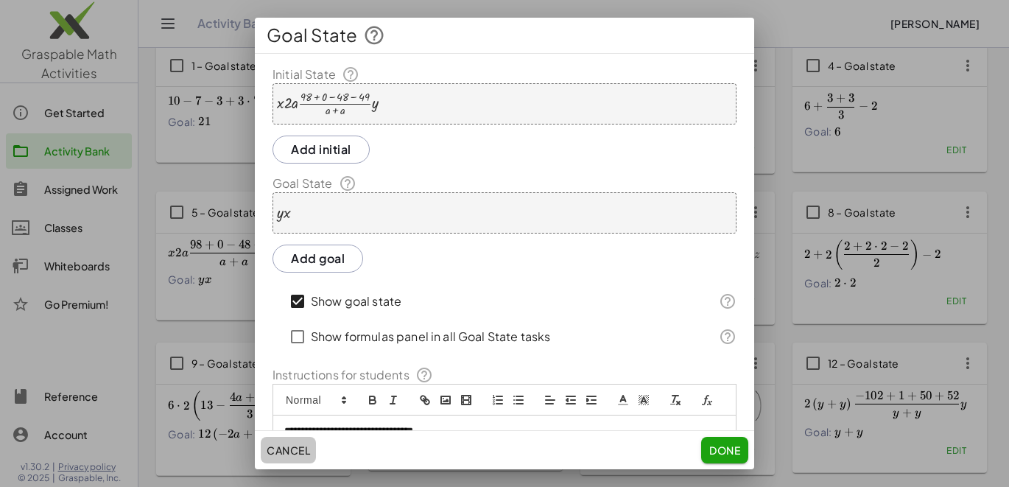
click at [304, 449] on span "Cancel" at bounding box center [288, 449] width 43 height 13
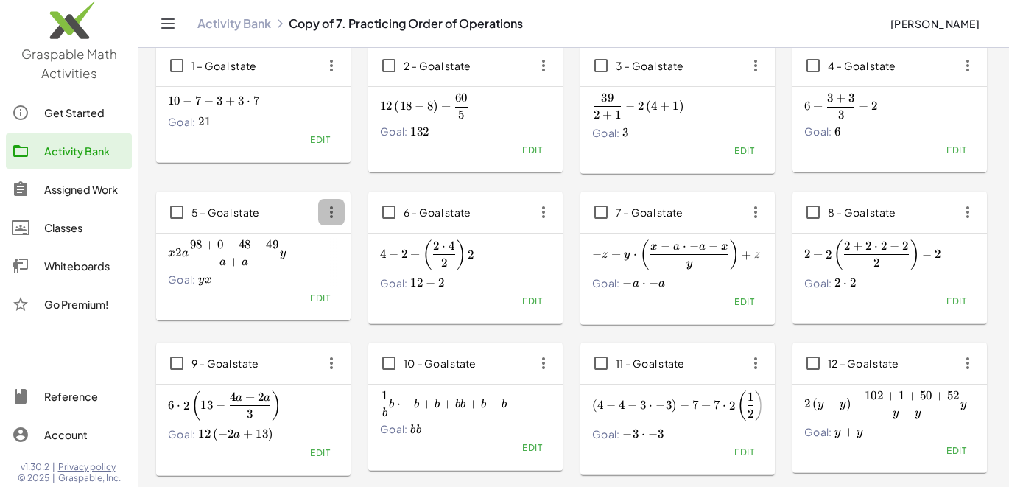
click at [323, 215] on icon "button" at bounding box center [331, 212] width 27 height 27
click at [353, 318] on div "Delete" at bounding box center [359, 320] width 58 height 18
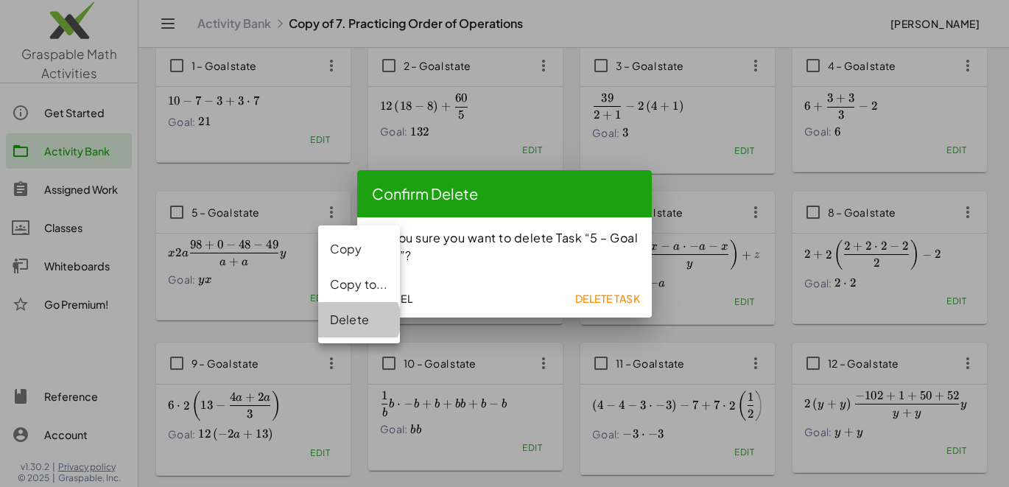
scroll to position [0, 0]
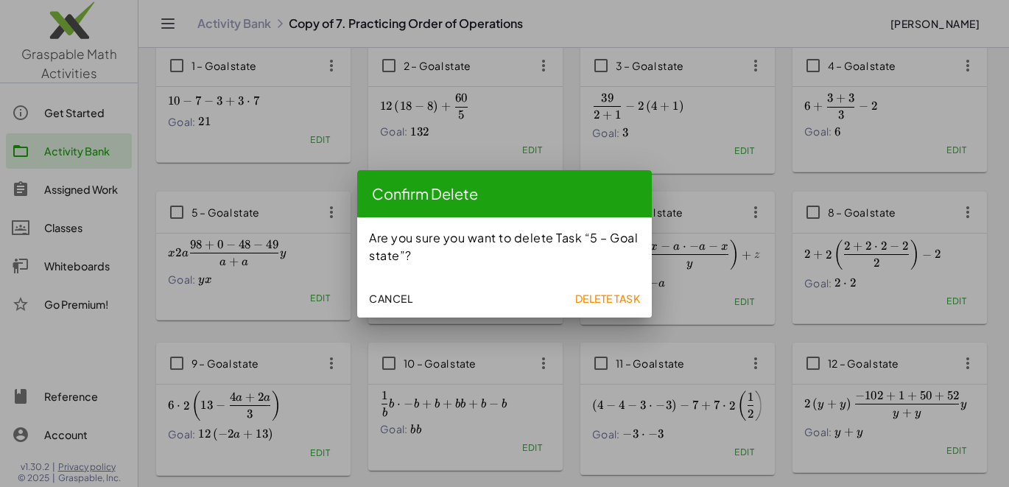
click at [613, 292] on span "Delete Task" at bounding box center [607, 298] width 66 height 13
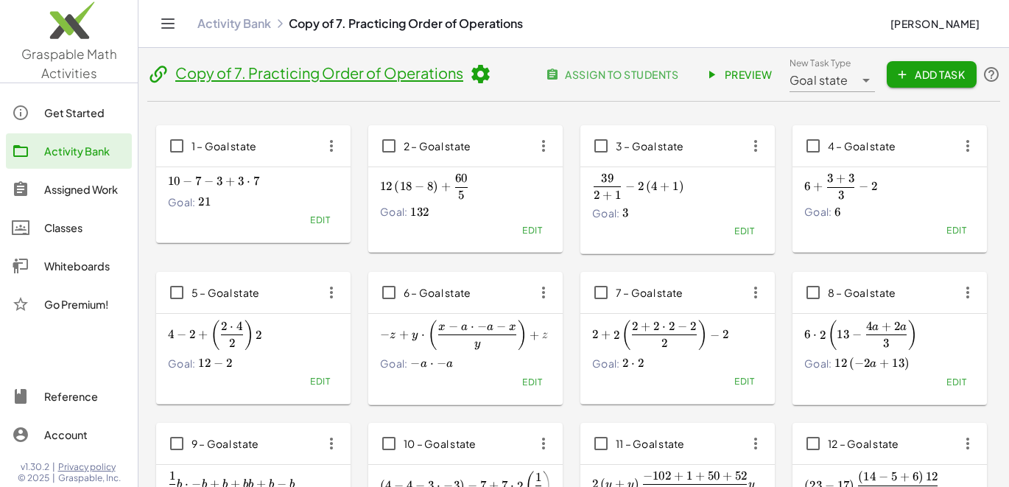
scroll to position [80, 0]
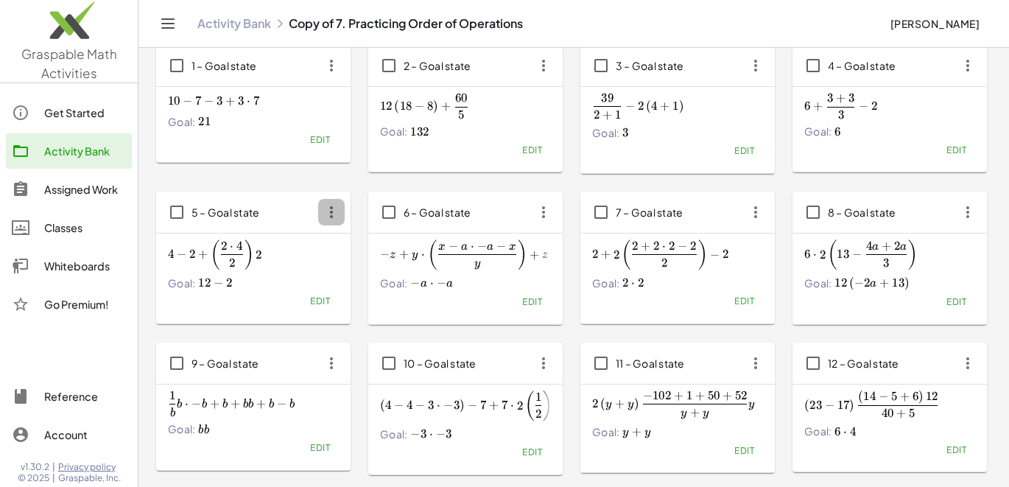
click at [326, 208] on icon "button" at bounding box center [331, 212] width 27 height 27
click at [348, 317] on div "Delete" at bounding box center [359, 320] width 58 height 18
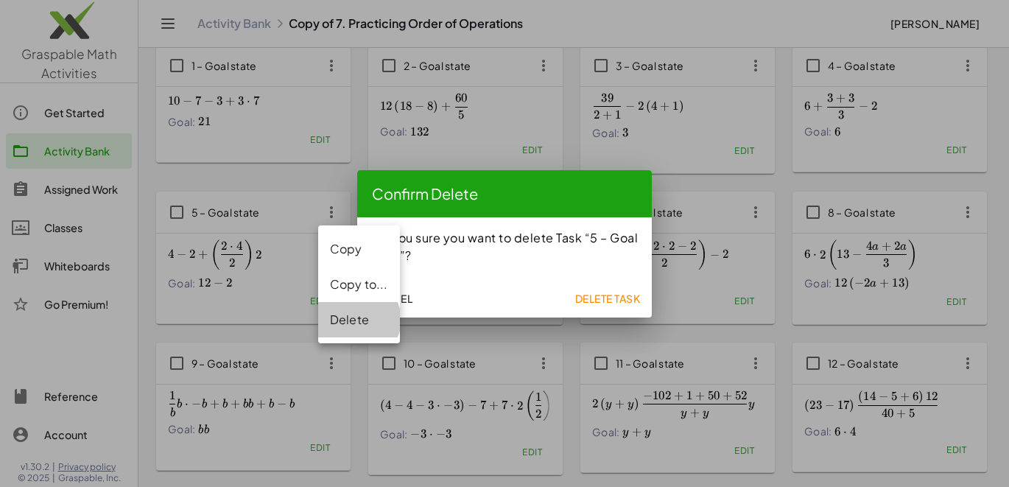
scroll to position [0, 0]
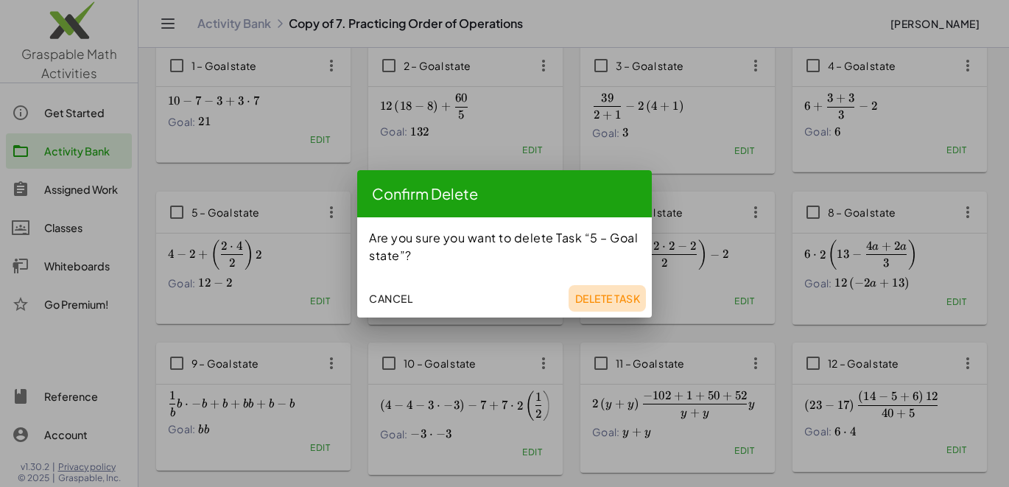
click at [597, 295] on span "Delete Task" at bounding box center [607, 298] width 66 height 13
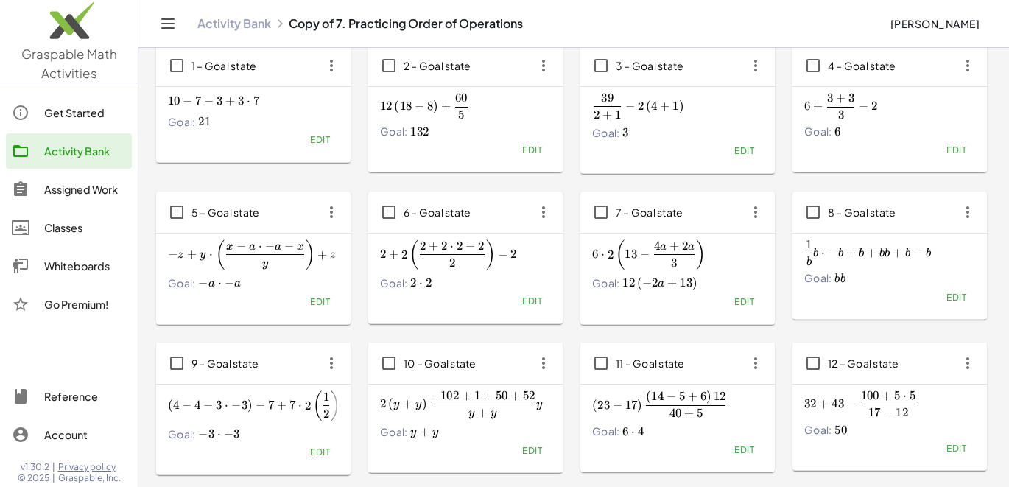
click at [336, 214] on icon "button" at bounding box center [331, 212] width 27 height 27
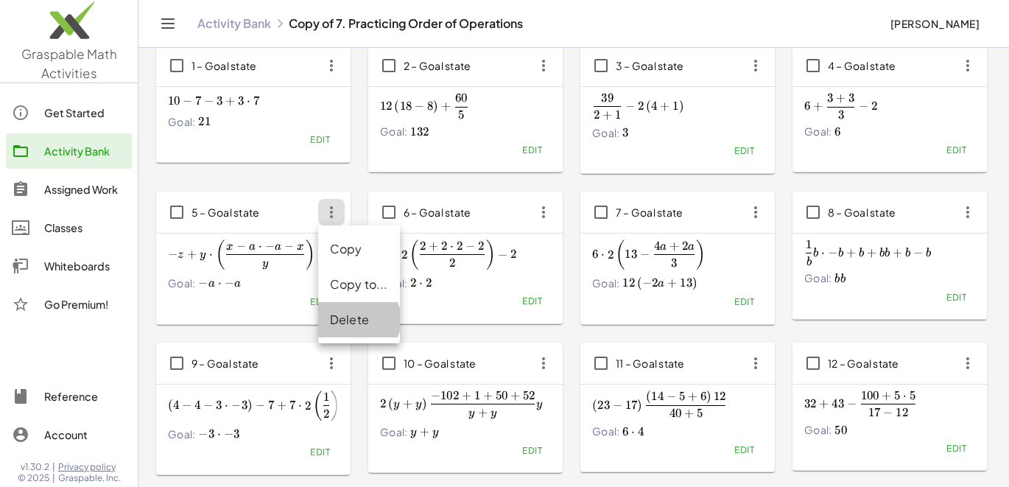
click at [365, 314] on div "Delete" at bounding box center [359, 320] width 58 height 18
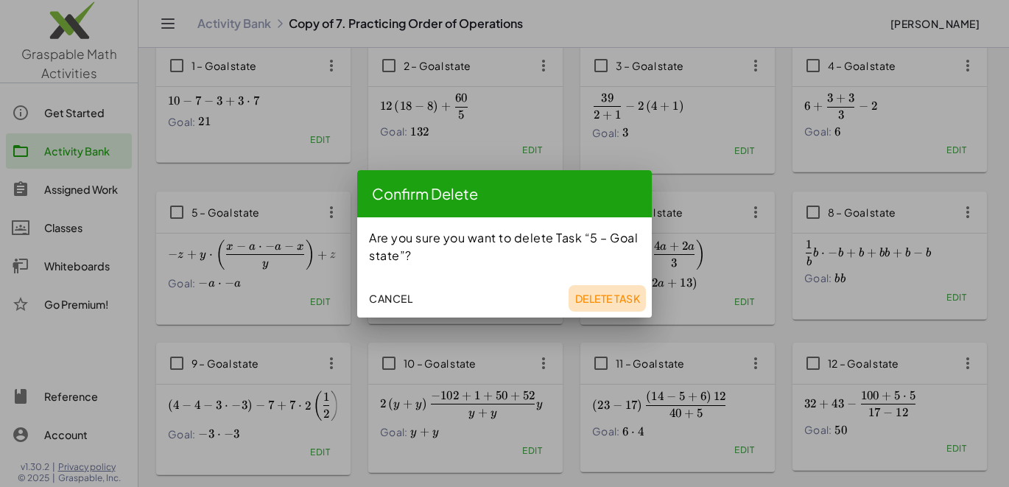
click at [596, 286] on button "Delete Task" at bounding box center [606, 298] width 77 height 27
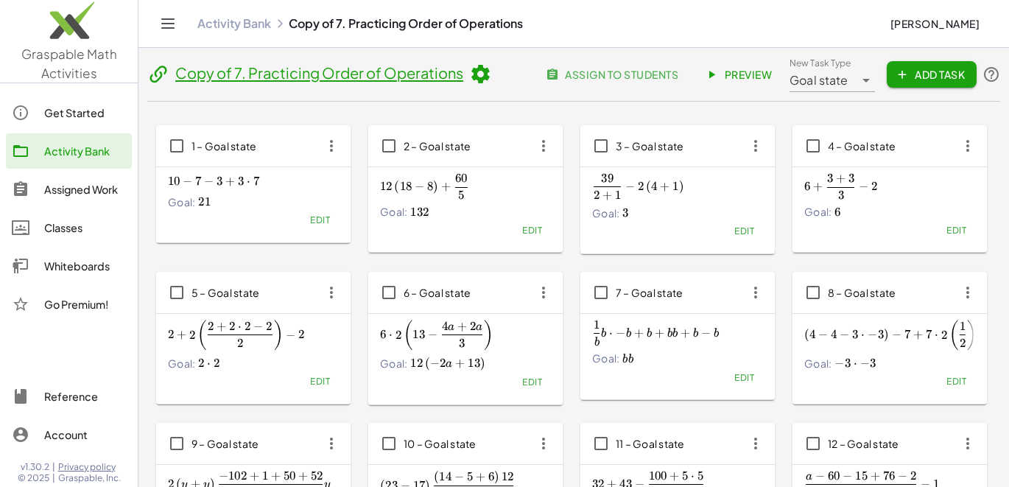
click at [94, 155] on div "Activity Bank" at bounding box center [85, 151] width 82 height 18
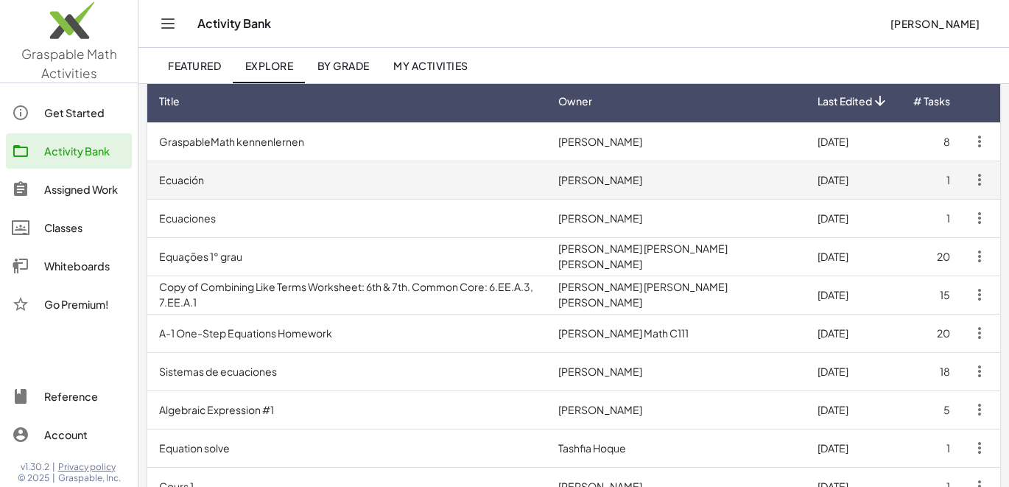
scroll to position [146, 0]
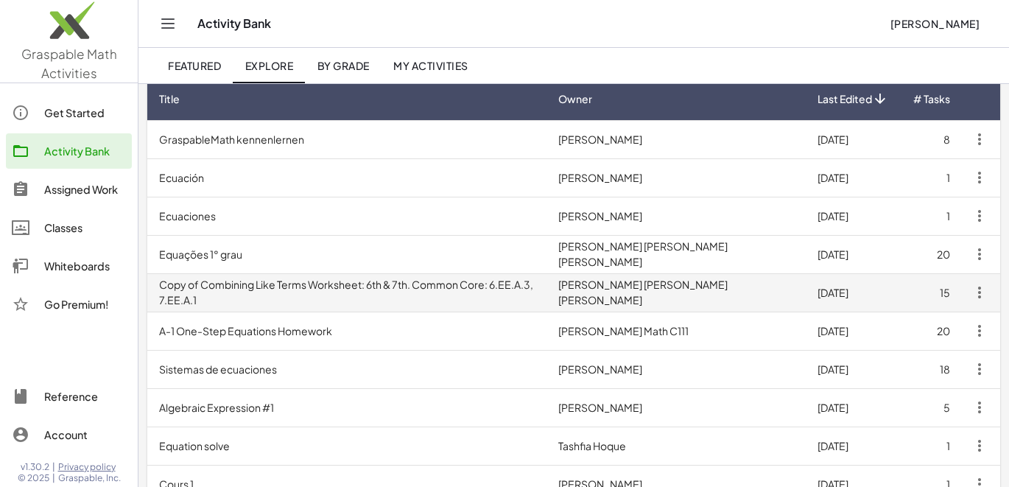
click at [314, 295] on td "Copy of Combining Like Terms Worksheet: 6th & 7th. Common Core: 6.EE.A.3, 7.EE.…" at bounding box center [346, 292] width 399 height 38
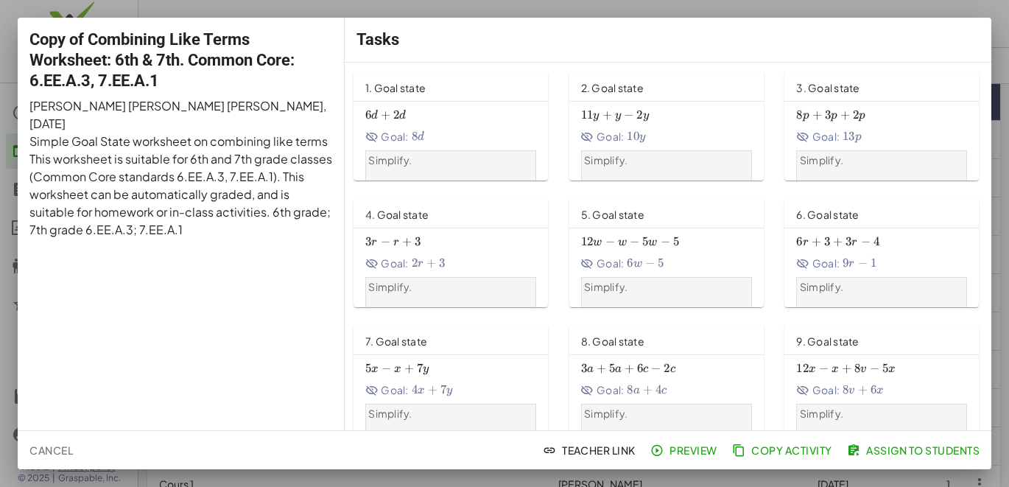
click at [674, 452] on span "Preview" at bounding box center [685, 449] width 64 height 13
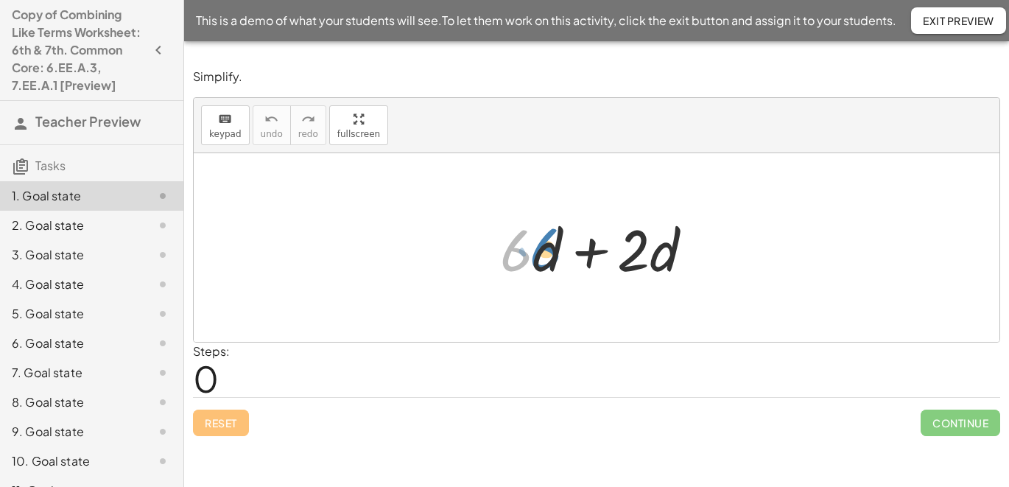
drag, startPoint x: 530, startPoint y: 258, endPoint x: 548, endPoint y: 250, distance: 19.1
click at [549, 251] on div at bounding box center [602, 248] width 219 height 76
click at [538, 257] on div at bounding box center [602, 248] width 219 height 76
drag, startPoint x: 497, startPoint y: 207, endPoint x: 565, endPoint y: 281, distance: 100.6
click at [565, 281] on div "+ · 6 · d + · 2 · d" at bounding box center [597, 247] width 238 height 83
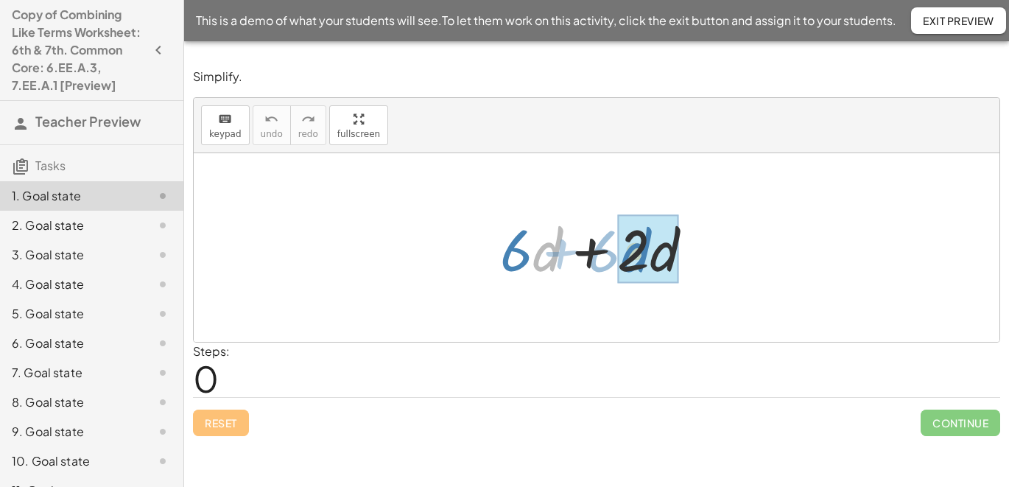
drag, startPoint x: 535, startPoint y: 246, endPoint x: 622, endPoint y: 247, distance: 87.6
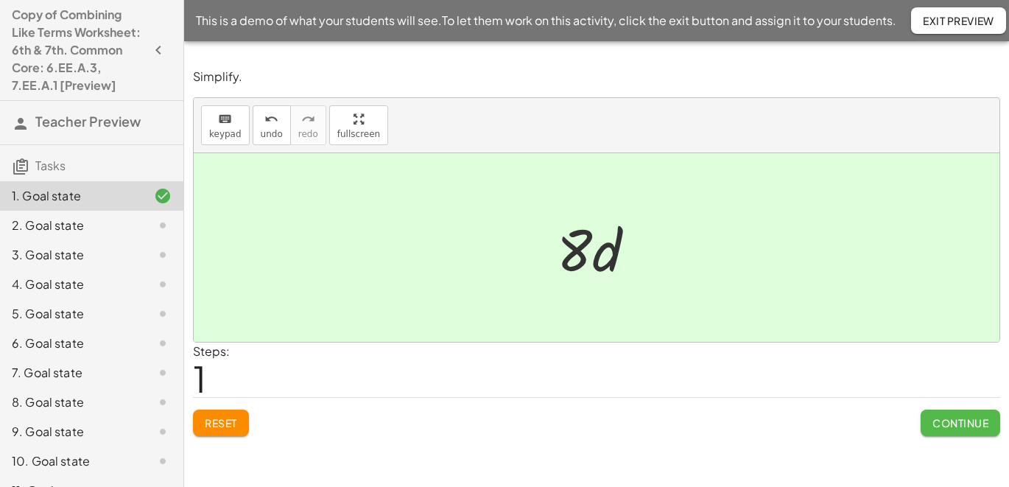
click at [942, 422] on span "Continue" at bounding box center [960, 422] width 56 height 13
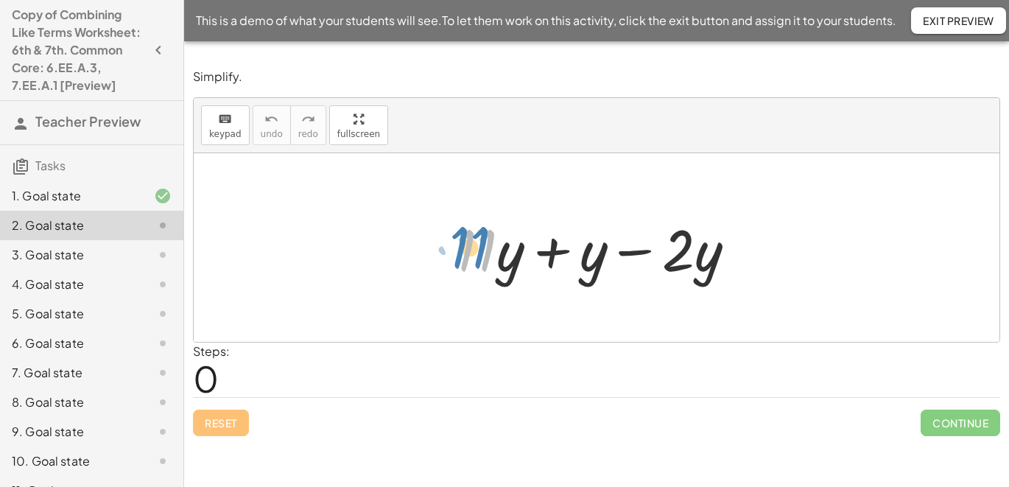
drag, startPoint x: 491, startPoint y: 256, endPoint x: 478, endPoint y: 252, distance: 14.0
click at [479, 252] on div at bounding box center [601, 248] width 306 height 76
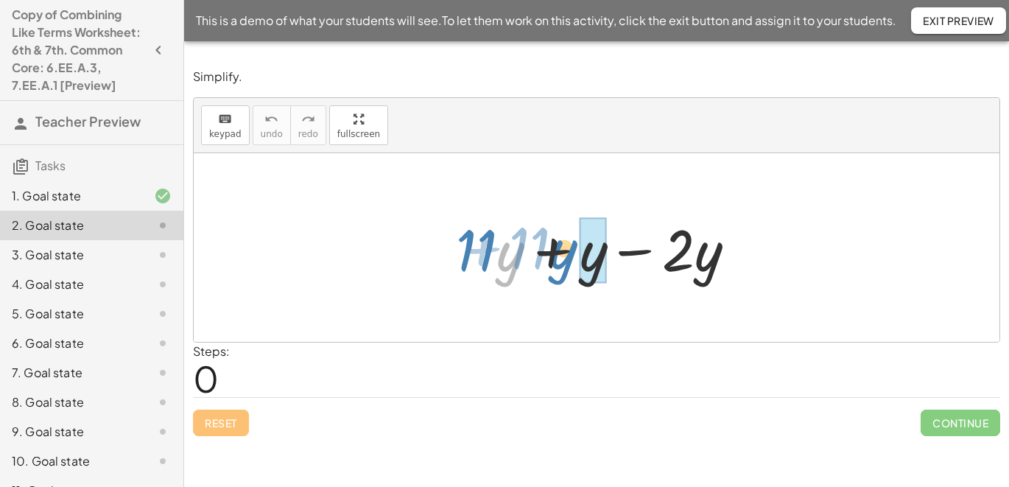
drag, startPoint x: 497, startPoint y: 253, endPoint x: 550, endPoint y: 250, distance: 53.1
click at [550, 250] on div at bounding box center [601, 248] width 306 height 76
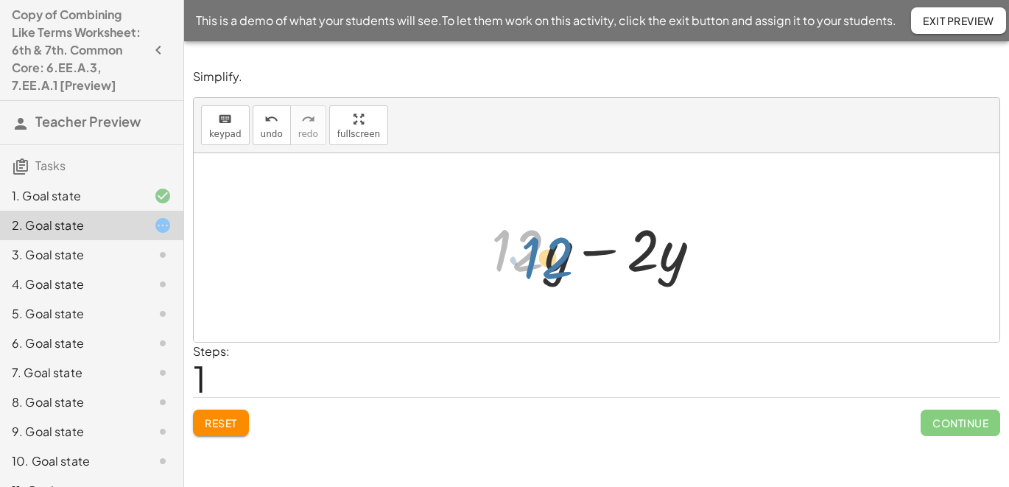
click at [535, 251] on div at bounding box center [602, 248] width 236 height 76
drag, startPoint x: 540, startPoint y: 256, endPoint x: 553, endPoint y: 258, distance: 12.9
click at [553, 258] on div at bounding box center [602, 248] width 236 height 76
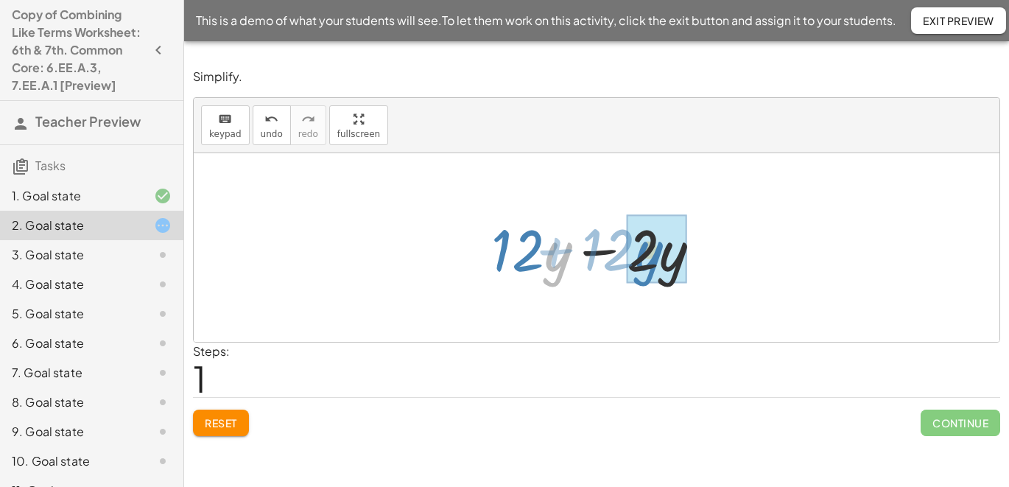
drag, startPoint x: 547, startPoint y: 227, endPoint x: 638, endPoint y: 226, distance: 90.6
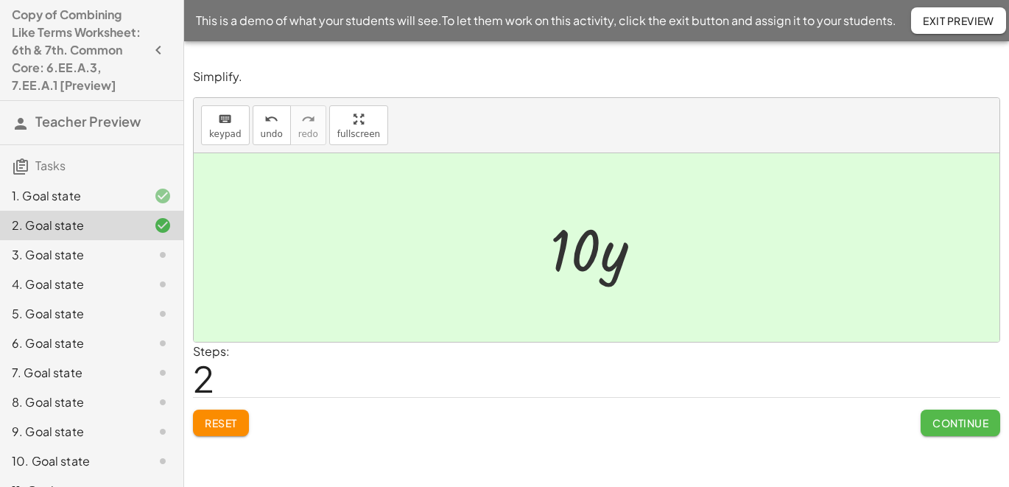
click at [962, 419] on span "Continue" at bounding box center [960, 422] width 56 height 13
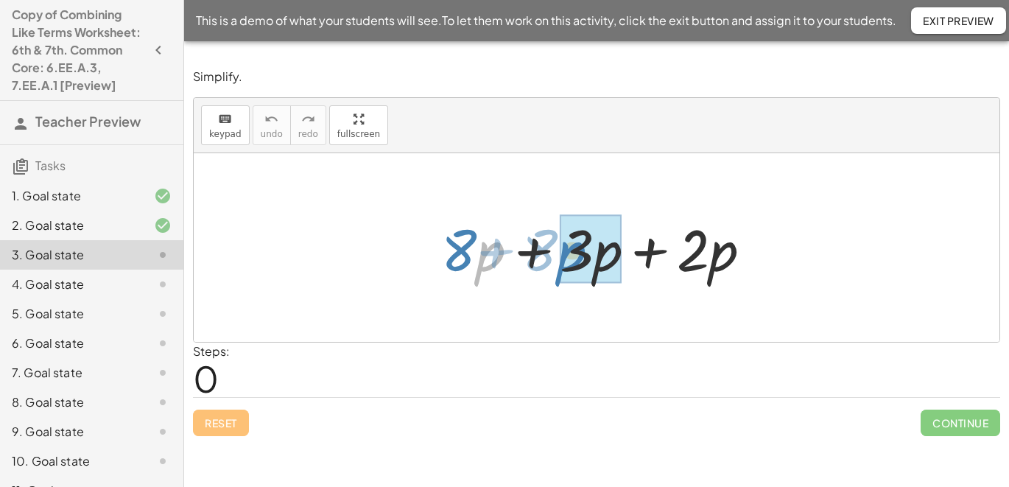
drag, startPoint x: 479, startPoint y: 227, endPoint x: 560, endPoint y: 227, distance: 81.7
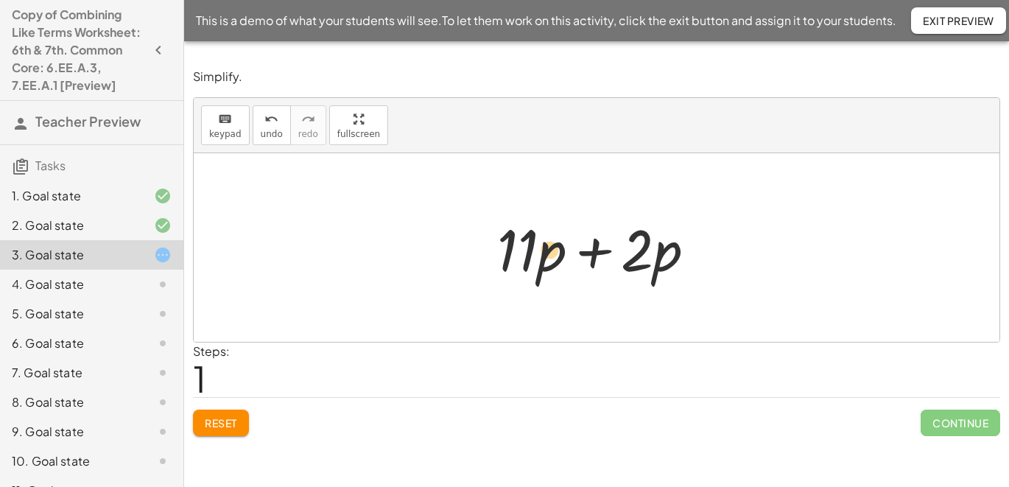
drag, startPoint x: 504, startPoint y: 216, endPoint x: 519, endPoint y: 212, distance: 15.9
click at [520, 212] on div at bounding box center [602, 248] width 225 height 76
drag, startPoint x: 541, startPoint y: 214, endPoint x: 641, endPoint y: 211, distance: 99.4
click at [641, 211] on div at bounding box center [602, 248] width 225 height 76
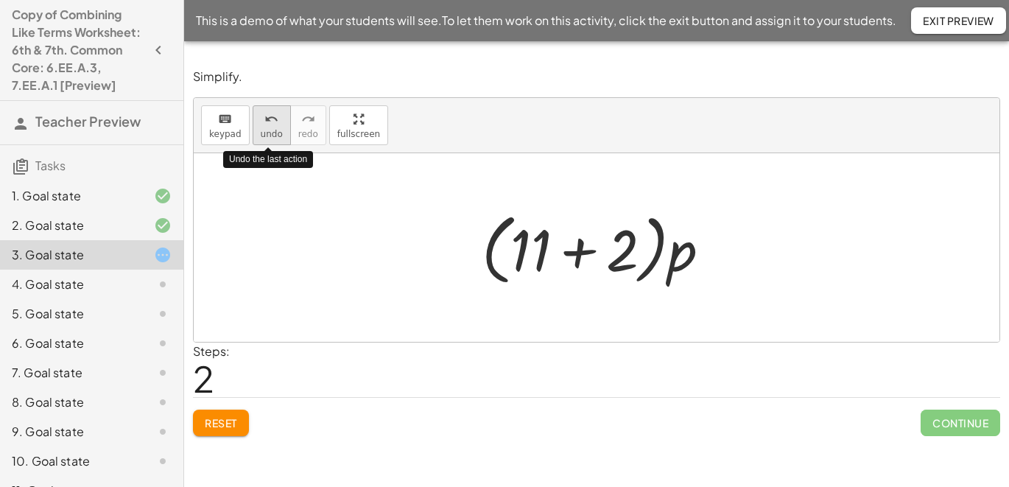
click at [275, 124] on icon "undo" at bounding box center [271, 119] width 14 height 18
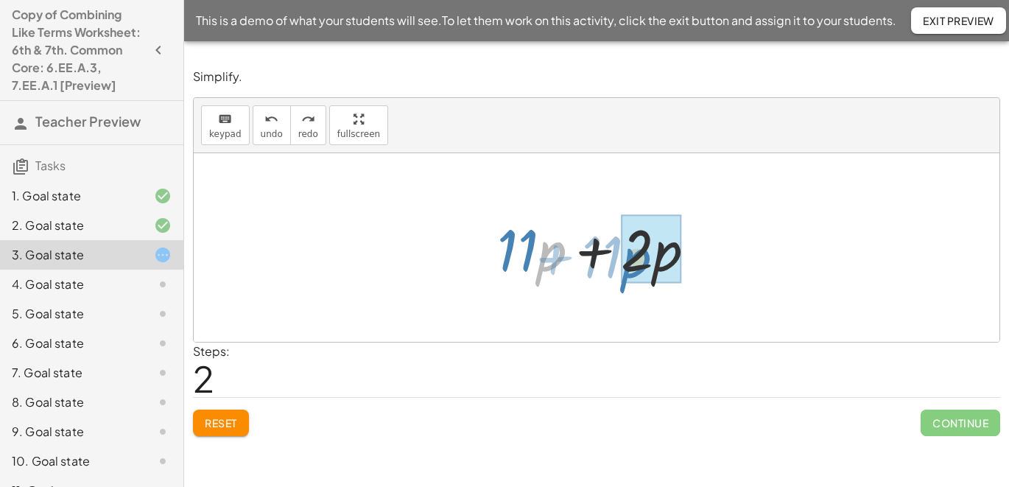
drag, startPoint x: 546, startPoint y: 224, endPoint x: 630, endPoint y: 230, distance: 84.9
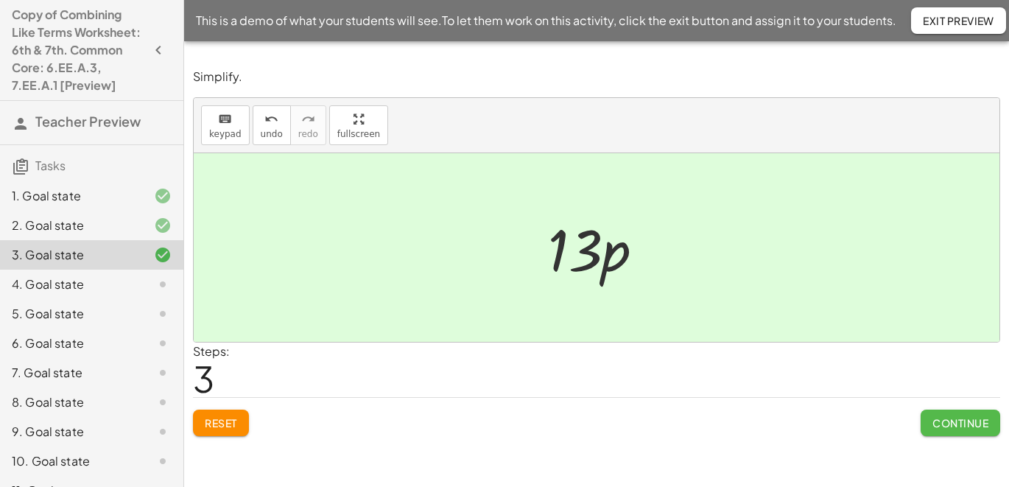
click at [954, 426] on span "Continue" at bounding box center [960, 422] width 56 height 13
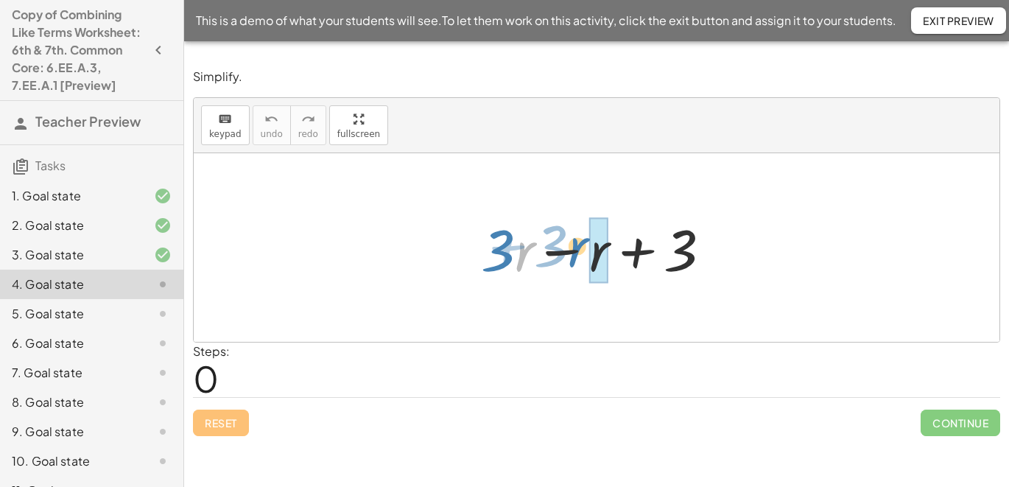
drag, startPoint x: 518, startPoint y: 221, endPoint x: 571, endPoint y: 216, distance: 53.2
click at [571, 216] on div at bounding box center [601, 248] width 257 height 76
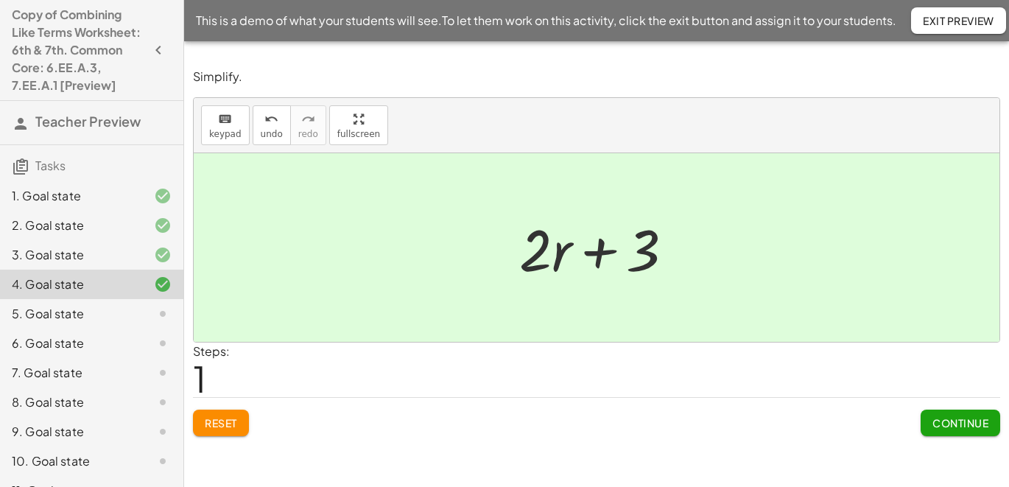
click at [940, 419] on span "Continue" at bounding box center [960, 422] width 56 height 13
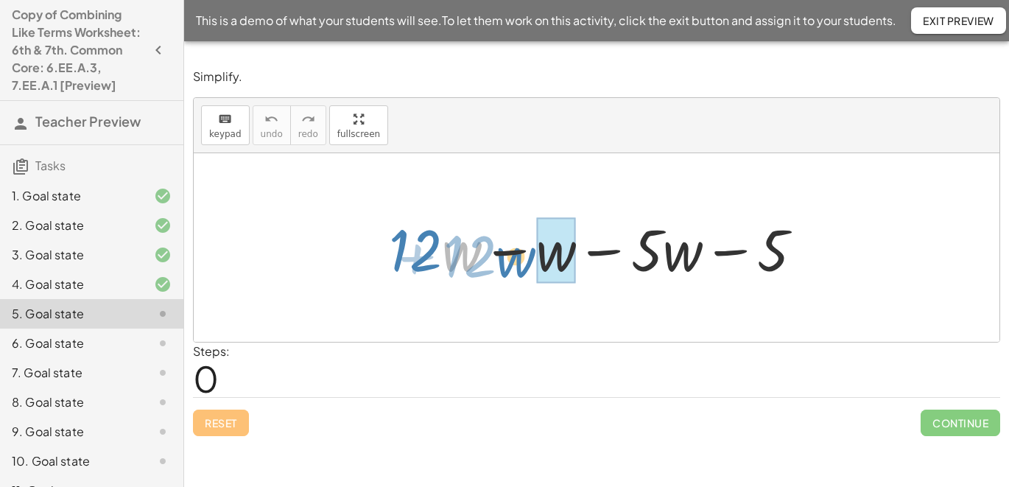
drag, startPoint x: 443, startPoint y: 219, endPoint x: 498, endPoint y: 225, distance: 55.5
click at [498, 225] on div at bounding box center [601, 248] width 440 height 76
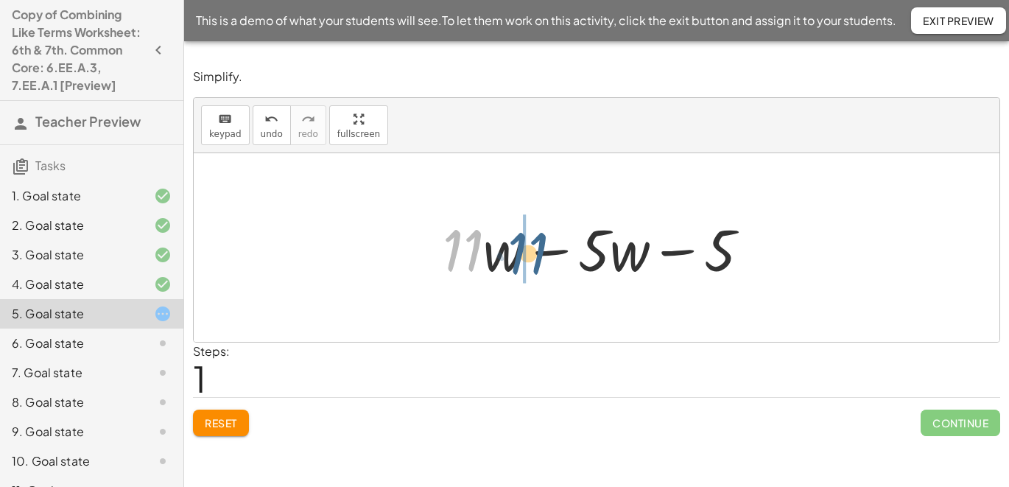
drag, startPoint x: 477, startPoint y: 216, endPoint x: 503, endPoint y: 214, distance: 25.9
click at [504, 214] on div at bounding box center [602, 248] width 334 height 76
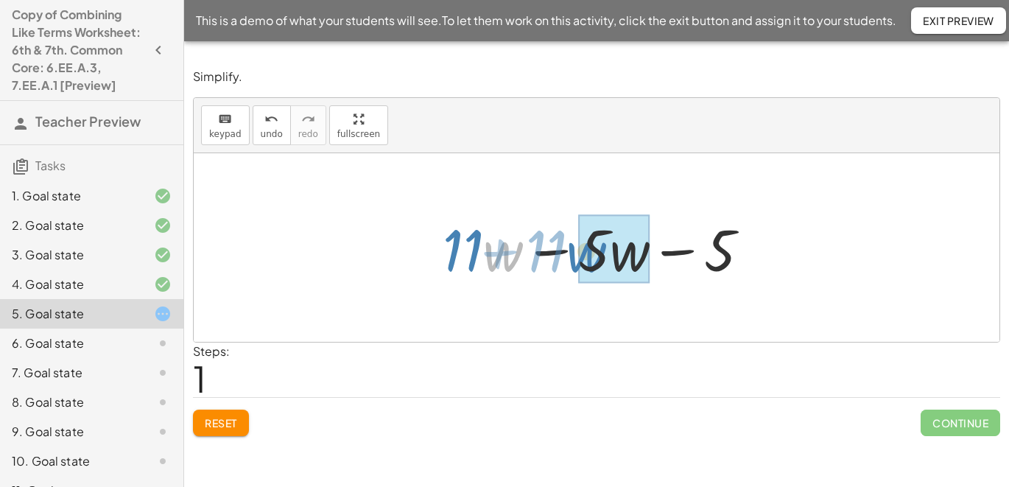
drag, startPoint x: 490, startPoint y: 210, endPoint x: 575, endPoint y: 211, distance: 84.7
click at [575, 211] on div at bounding box center [602, 248] width 334 height 76
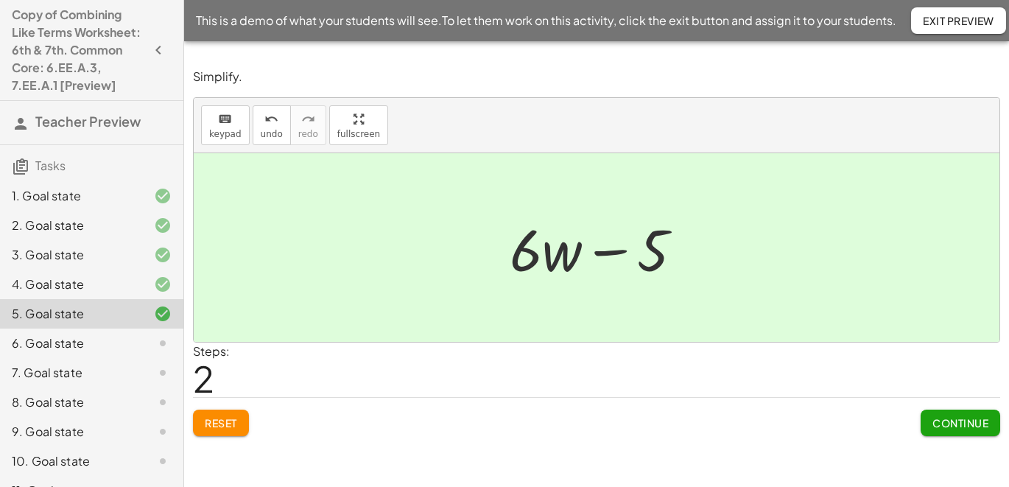
click at [939, 423] on span "Continue" at bounding box center [960, 422] width 56 height 13
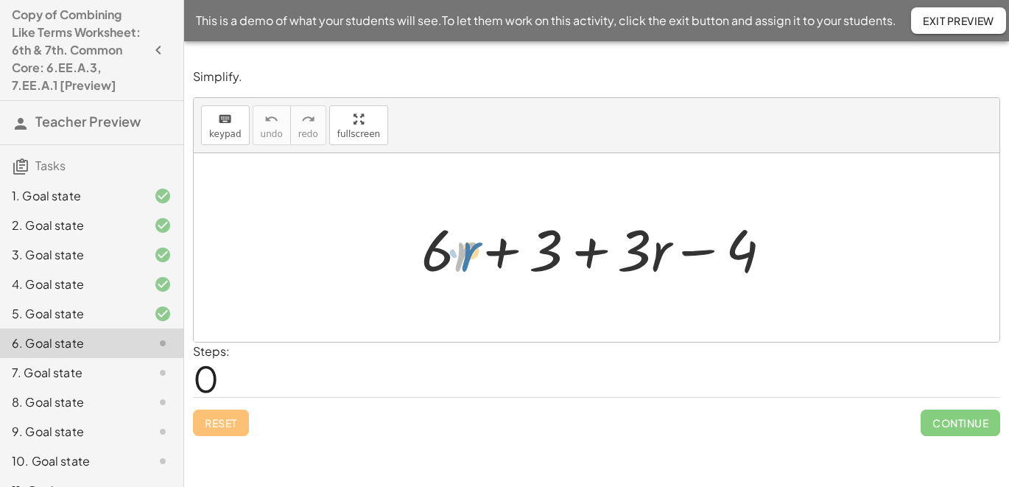
click at [459, 228] on div at bounding box center [602, 248] width 377 height 76
drag, startPoint x: 460, startPoint y: 208, endPoint x: 531, endPoint y: 202, distance: 70.9
click at [531, 202] on div "+ · 6 · r + 3 + · 3 · r − 4" at bounding box center [597, 247] width 806 height 188
drag, startPoint x: 457, startPoint y: 226, endPoint x: 468, endPoint y: 217, distance: 13.6
click at [468, 217] on div at bounding box center [602, 248] width 377 height 76
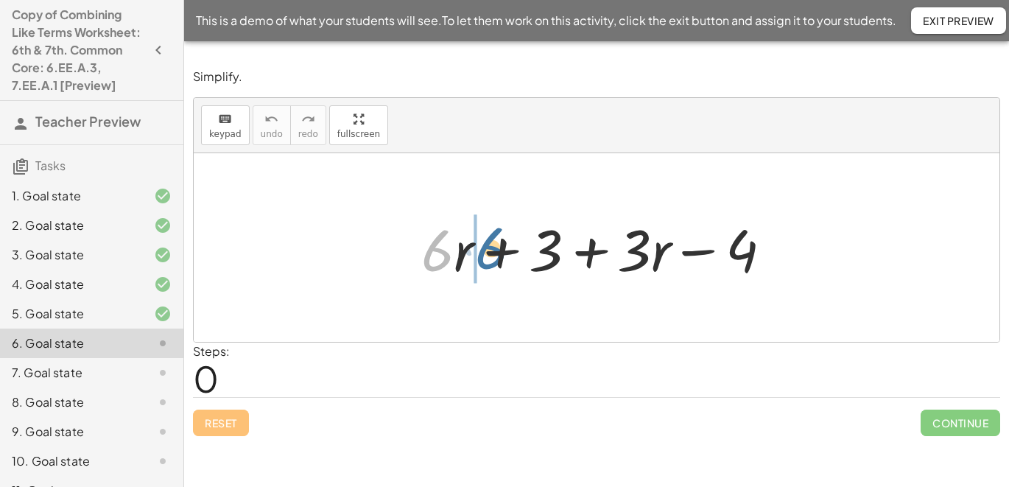
drag, startPoint x: 454, startPoint y: 226, endPoint x: 474, endPoint y: 223, distance: 20.8
click at [474, 223] on div at bounding box center [602, 248] width 377 height 76
drag, startPoint x: 457, startPoint y: 230, endPoint x: 467, endPoint y: 226, distance: 10.5
click at [467, 226] on div at bounding box center [602, 248] width 377 height 76
drag, startPoint x: 451, startPoint y: 242, endPoint x: 463, endPoint y: 245, distance: 13.0
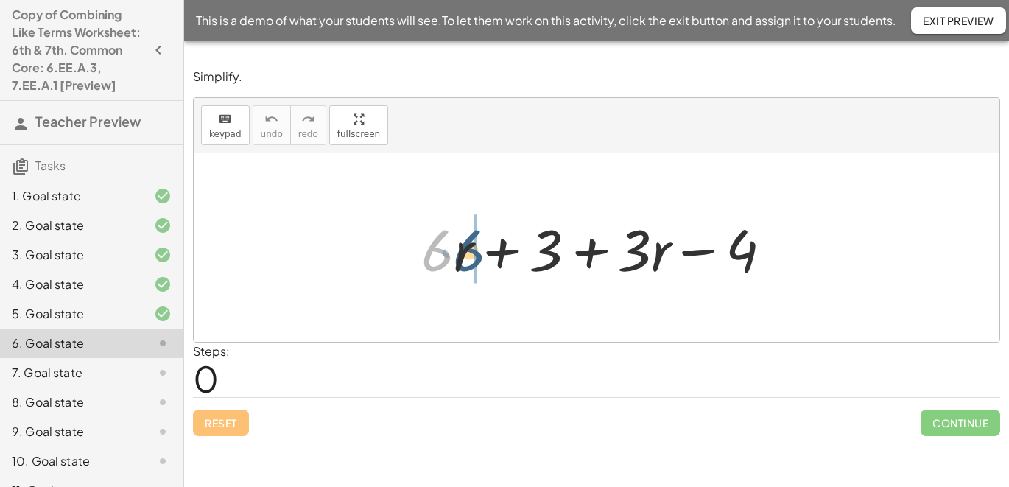
click at [463, 245] on div at bounding box center [602, 248] width 377 height 76
click at [466, 226] on div at bounding box center [602, 248] width 377 height 76
click at [451, 283] on div at bounding box center [602, 248] width 377 height 76
drag, startPoint x: 451, startPoint y: 274, endPoint x: 459, endPoint y: 273, distance: 7.4
click at [460, 274] on div at bounding box center [602, 248] width 377 height 76
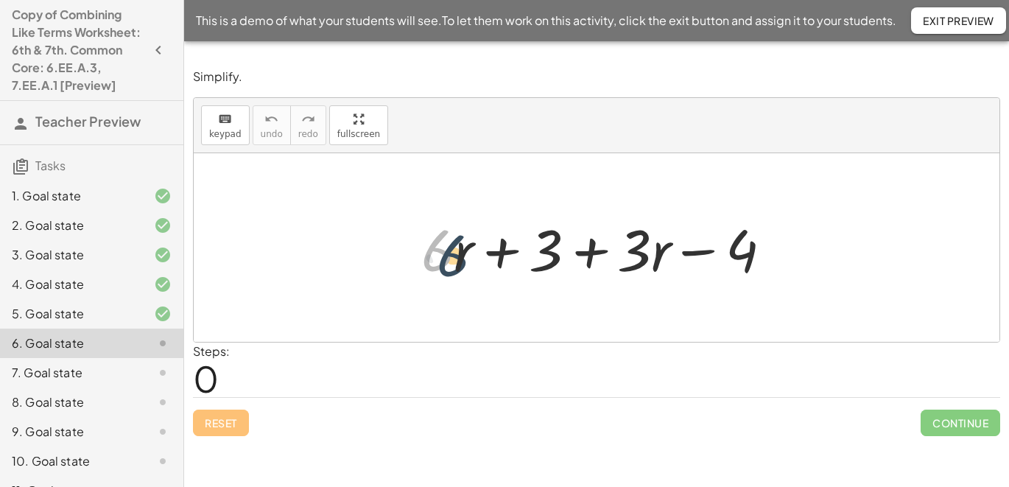
click at [451, 268] on div at bounding box center [602, 248] width 377 height 76
click at [451, 250] on div at bounding box center [602, 248] width 377 height 76
click at [443, 253] on div at bounding box center [602, 248] width 377 height 76
click at [453, 250] on div at bounding box center [602, 248] width 377 height 76
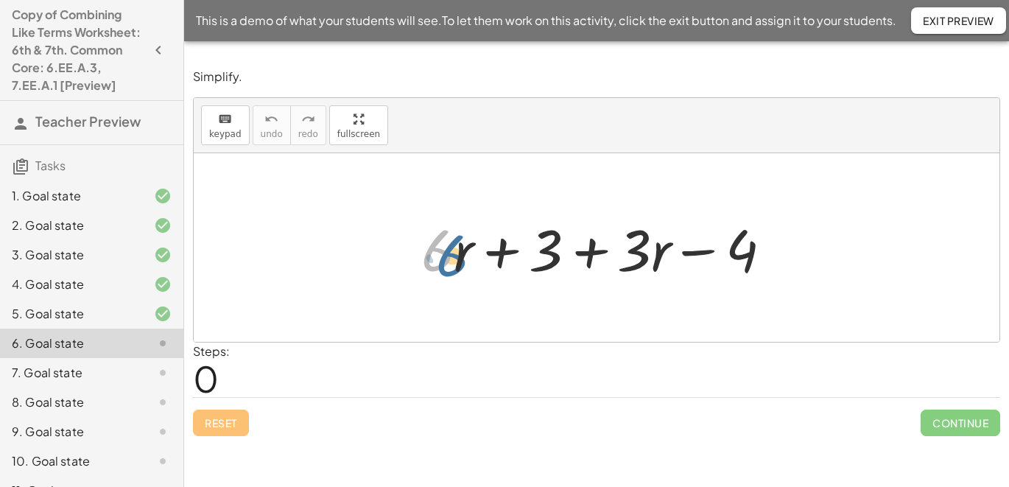
drag, startPoint x: 454, startPoint y: 249, endPoint x: 466, endPoint y: 254, distance: 13.5
click at [466, 254] on div at bounding box center [602, 248] width 377 height 76
click at [456, 247] on div at bounding box center [602, 248] width 377 height 76
click at [457, 248] on div at bounding box center [602, 248] width 377 height 76
click at [454, 242] on div at bounding box center [602, 248] width 377 height 76
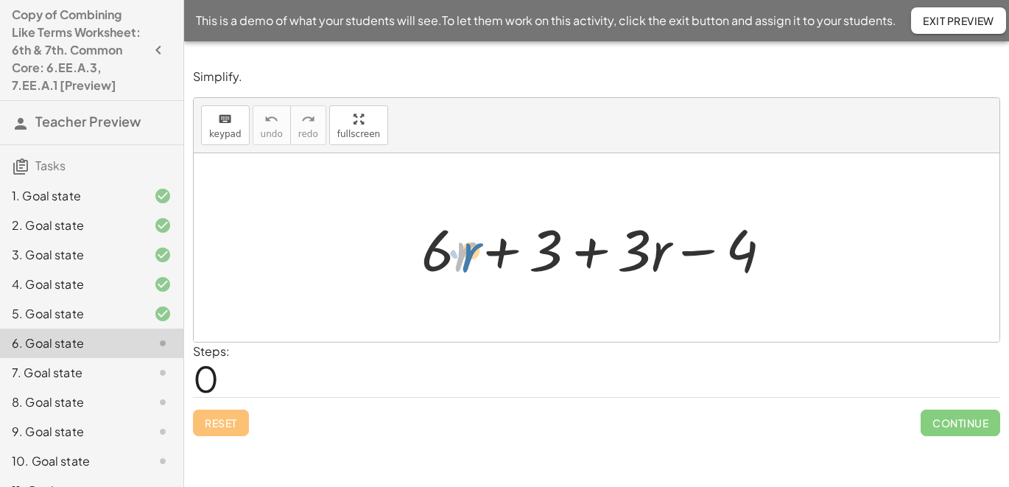
click at [457, 237] on div at bounding box center [602, 248] width 377 height 76
click at [450, 233] on div at bounding box center [602, 248] width 377 height 76
click at [453, 222] on div at bounding box center [602, 248] width 377 height 76
click at [445, 225] on div at bounding box center [602, 248] width 377 height 76
click at [658, 237] on div at bounding box center [602, 248] width 377 height 76
